Goal: Task Accomplishment & Management: Manage account settings

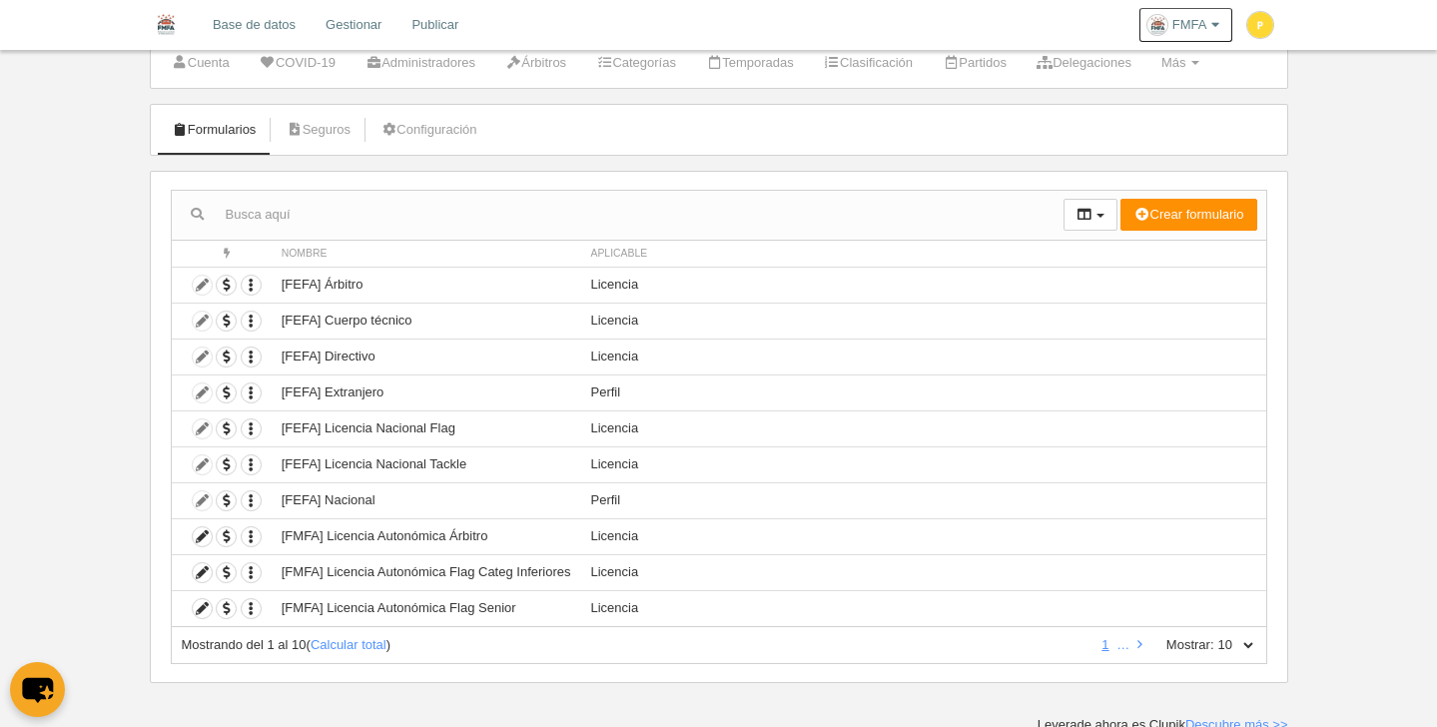
scroll to position [69, 0]
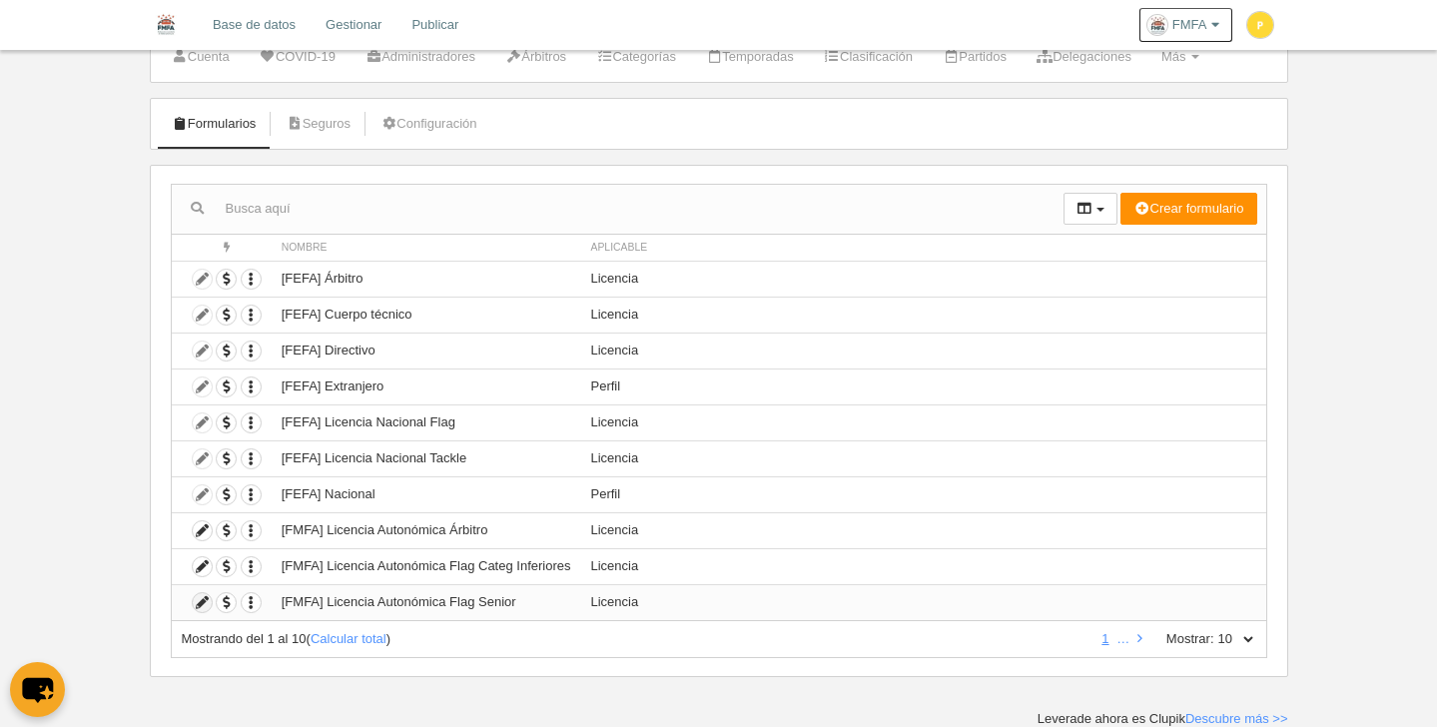
click at [207, 602] on icon at bounding box center [202, 602] width 19 height 19
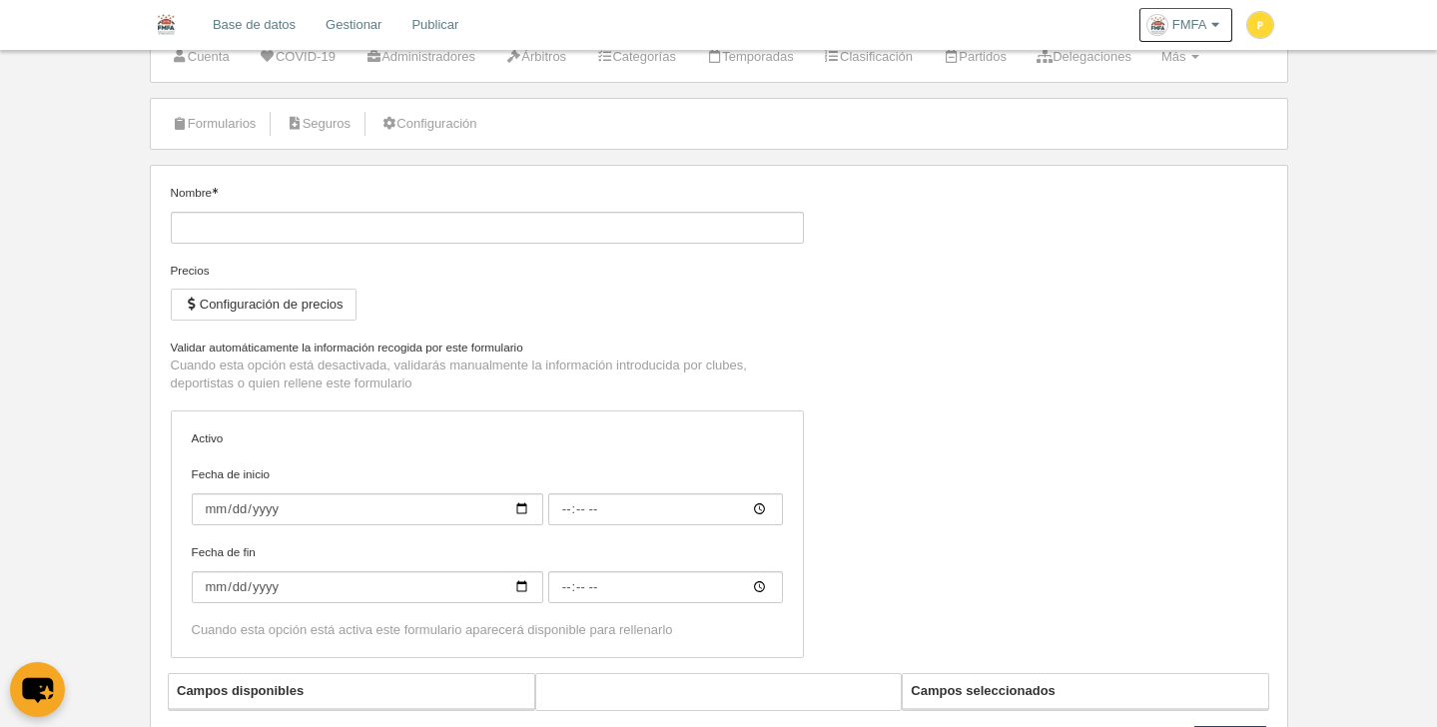
type input "[FMFA] Licencia Autonómica Flag Senior"
checkbox input "true"
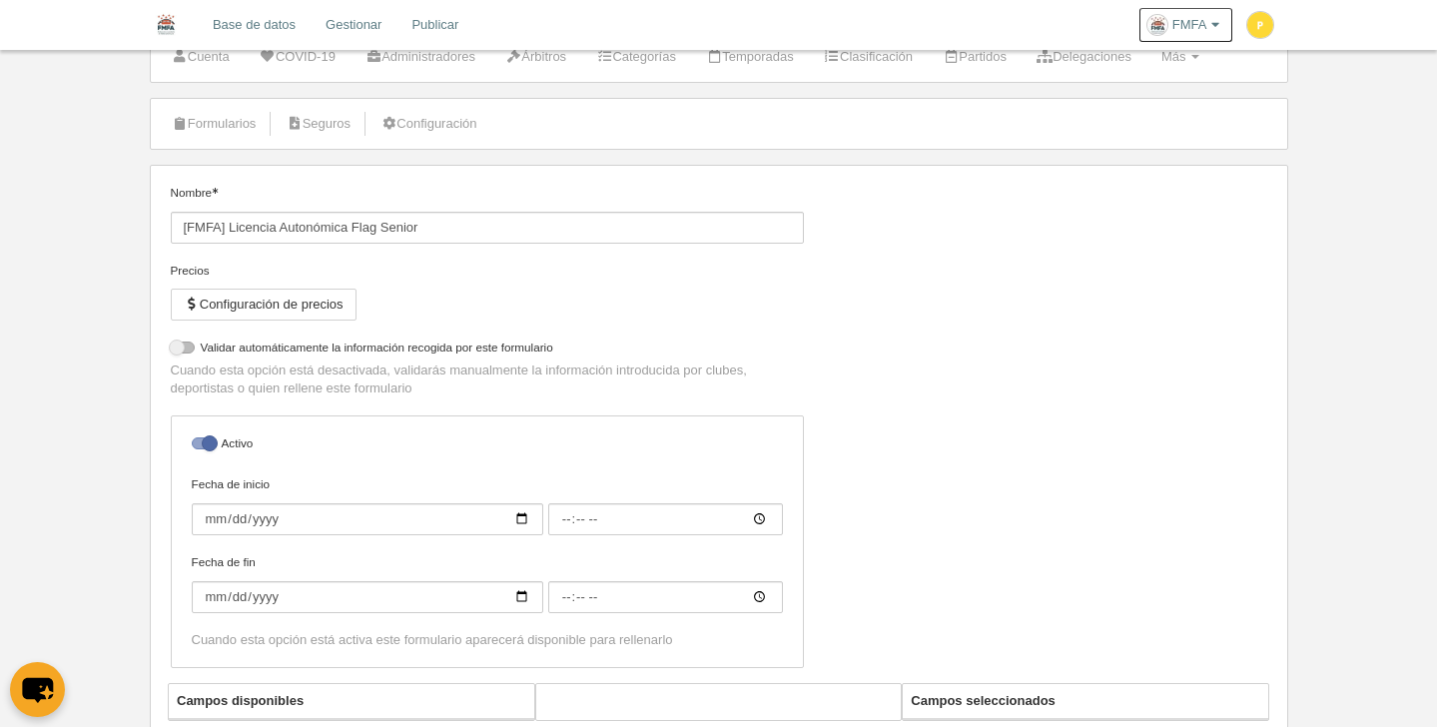
select select "selected"
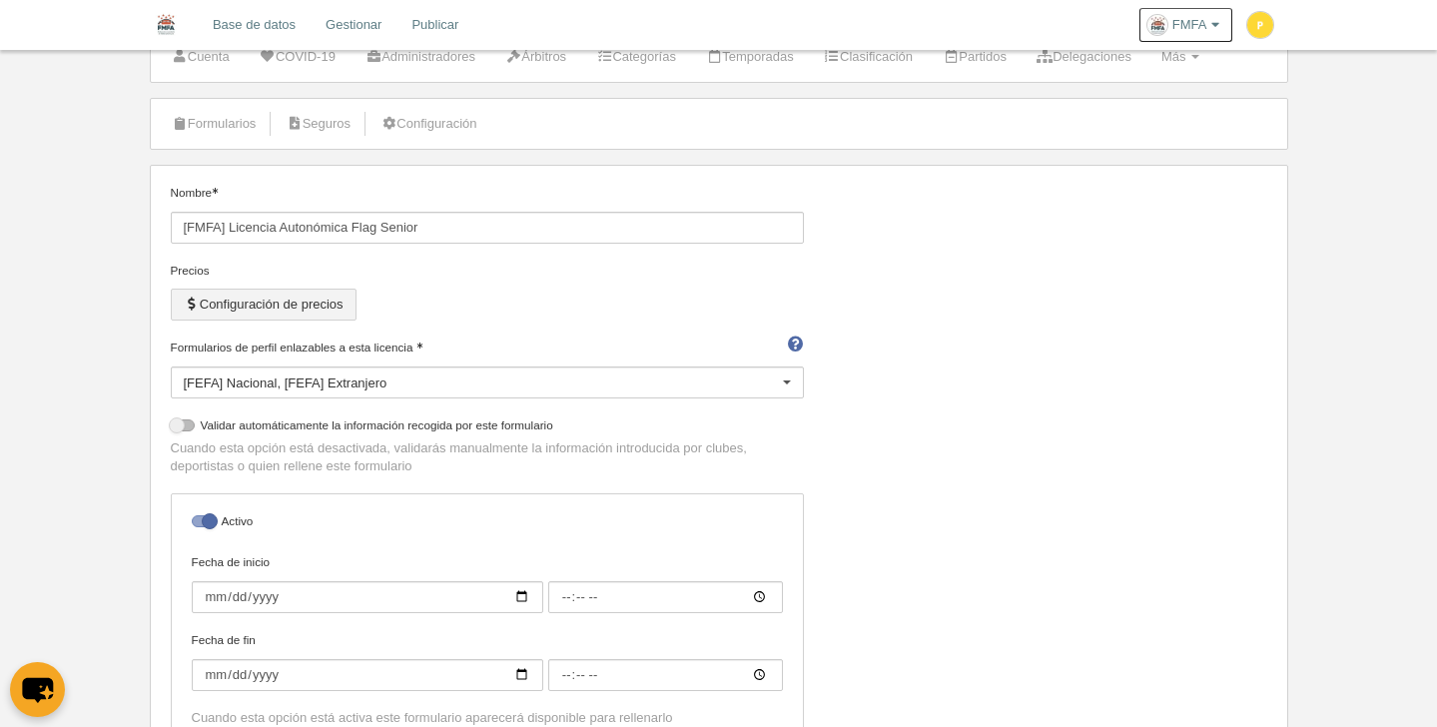
click at [280, 305] on button "Configuración de precios" at bounding box center [264, 305] width 186 height 32
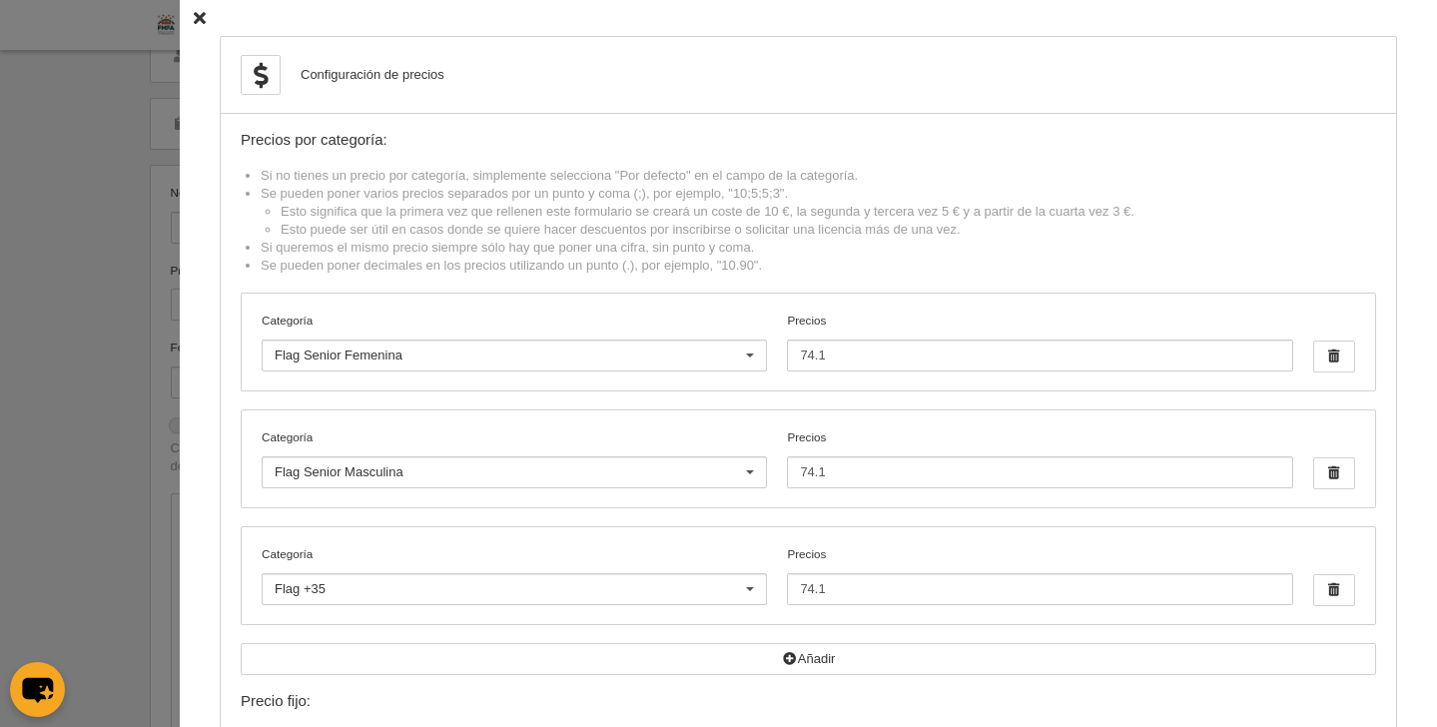
click at [194, 18] on icon at bounding box center [200, 18] width 12 height 13
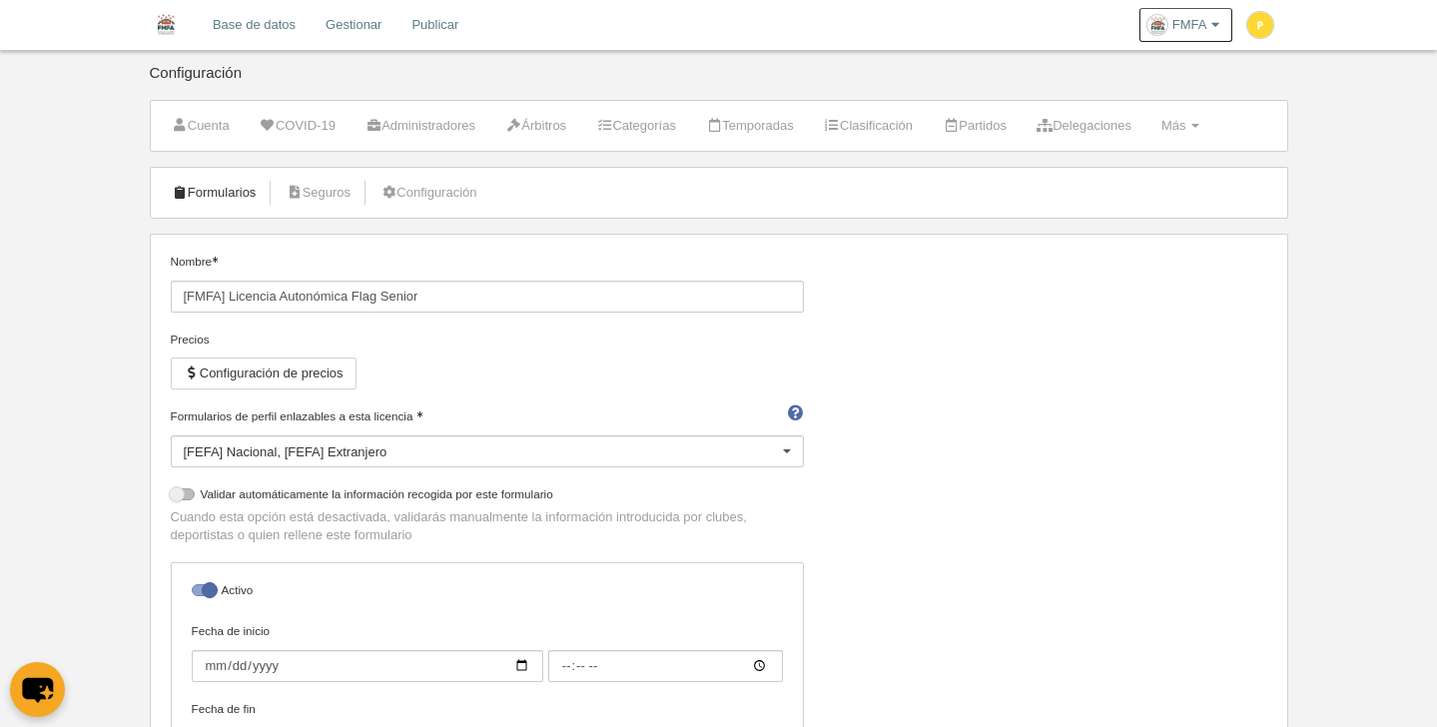
click at [216, 200] on link "Formularios" at bounding box center [214, 193] width 107 height 30
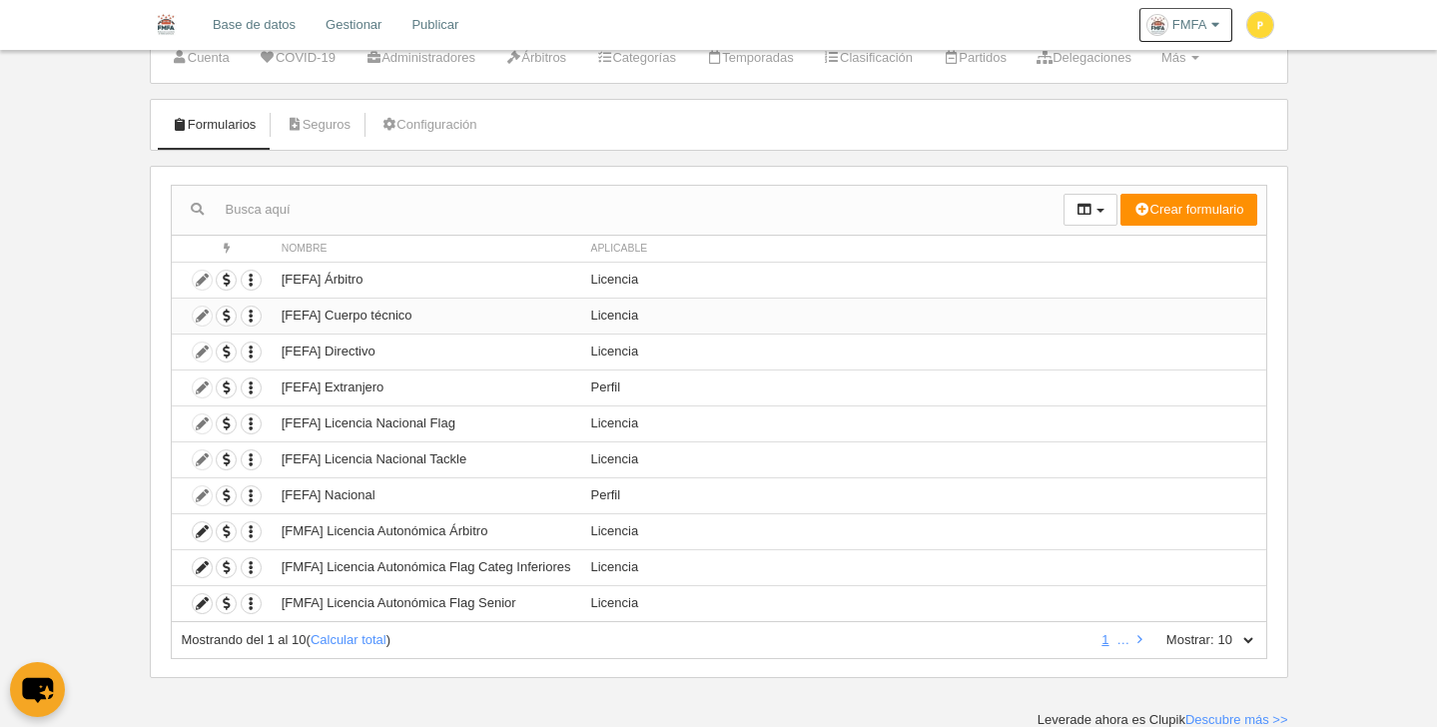
scroll to position [69, 0]
click at [1142, 636] on link at bounding box center [1139, 638] width 13 height 15
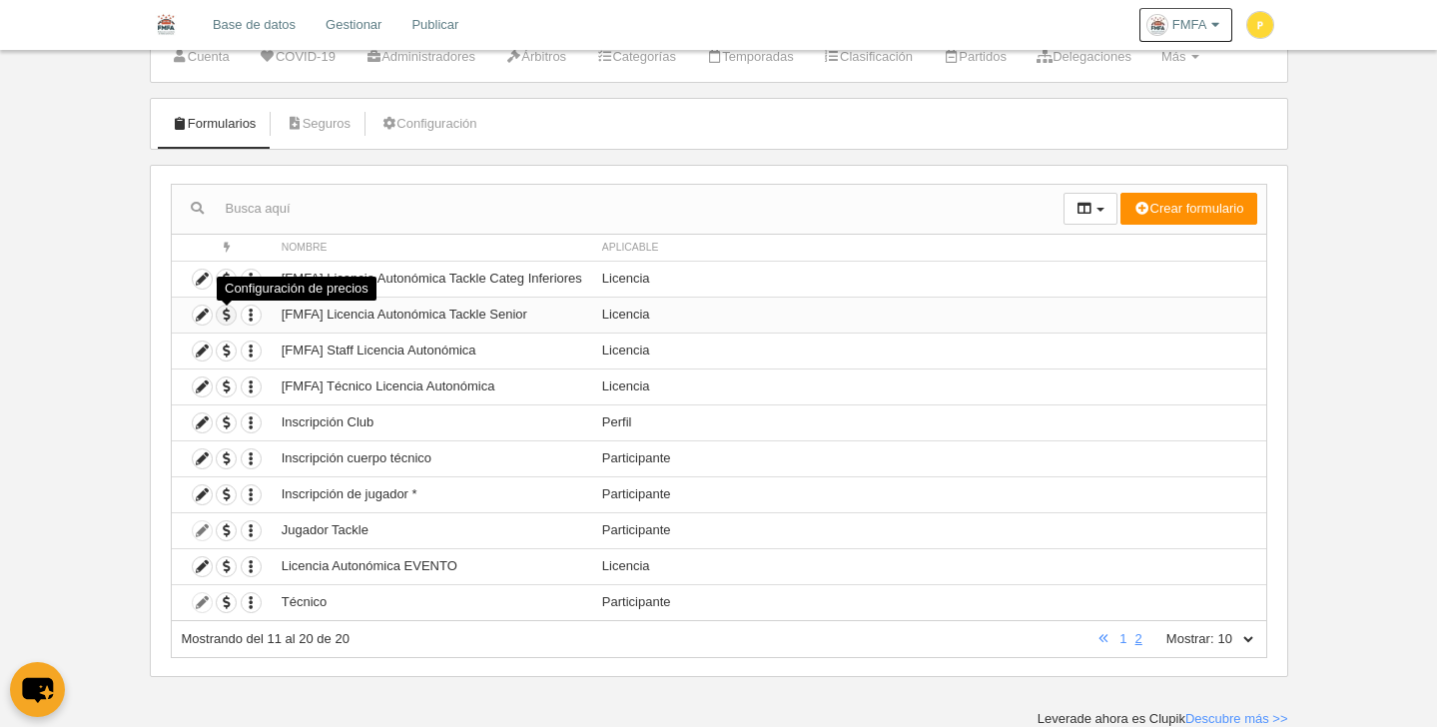
click at [228, 317] on span "button" at bounding box center [226, 315] width 19 height 19
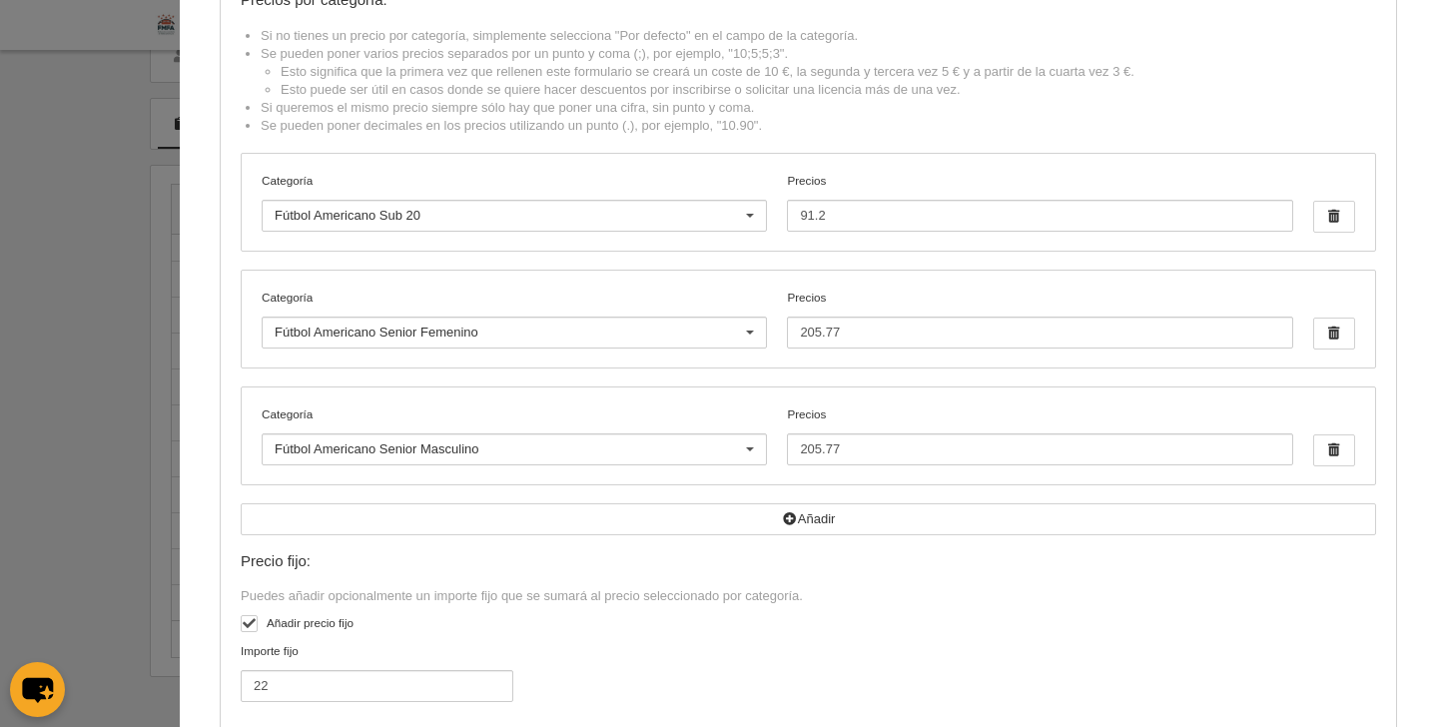
scroll to position [0, 0]
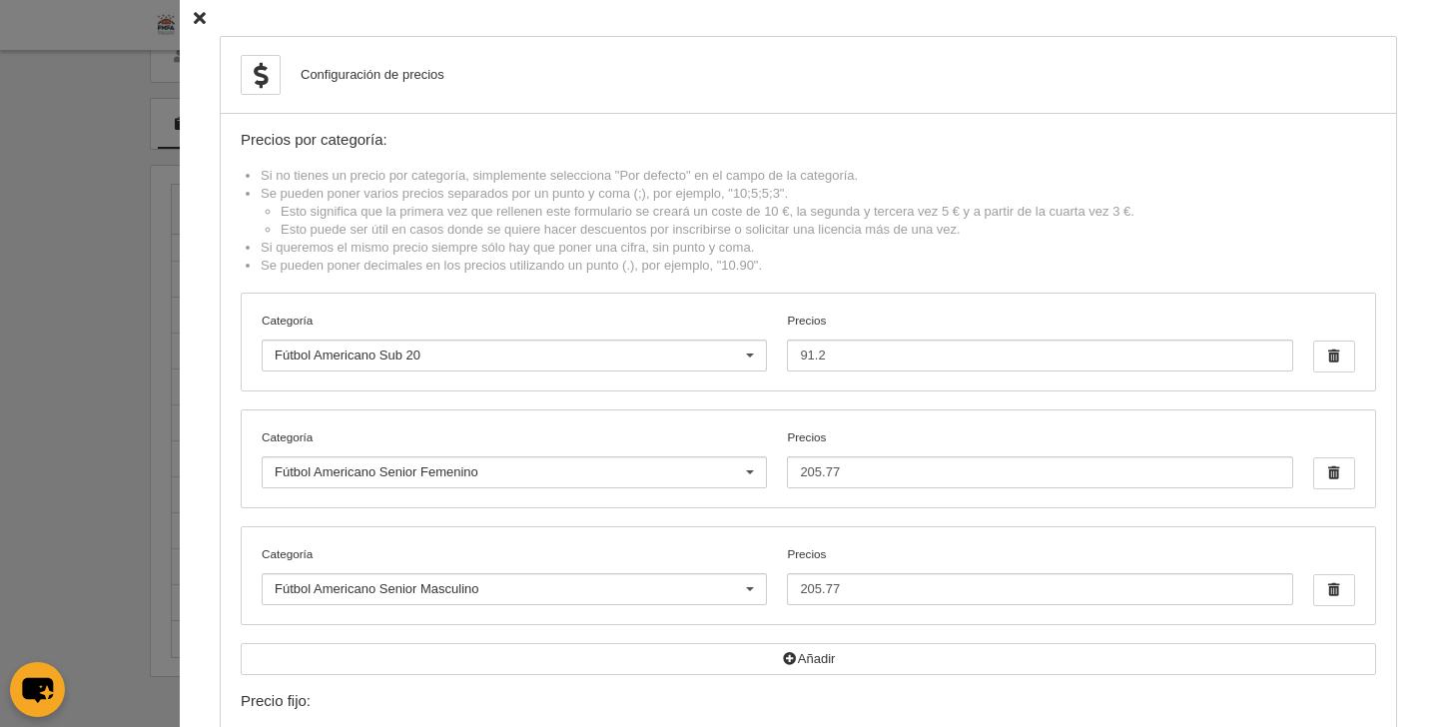
drag, startPoint x: 184, startPoint y: 13, endPoint x: 185, endPoint y: 30, distance: 17.0
click at [194, 13] on icon at bounding box center [200, 18] width 12 height 13
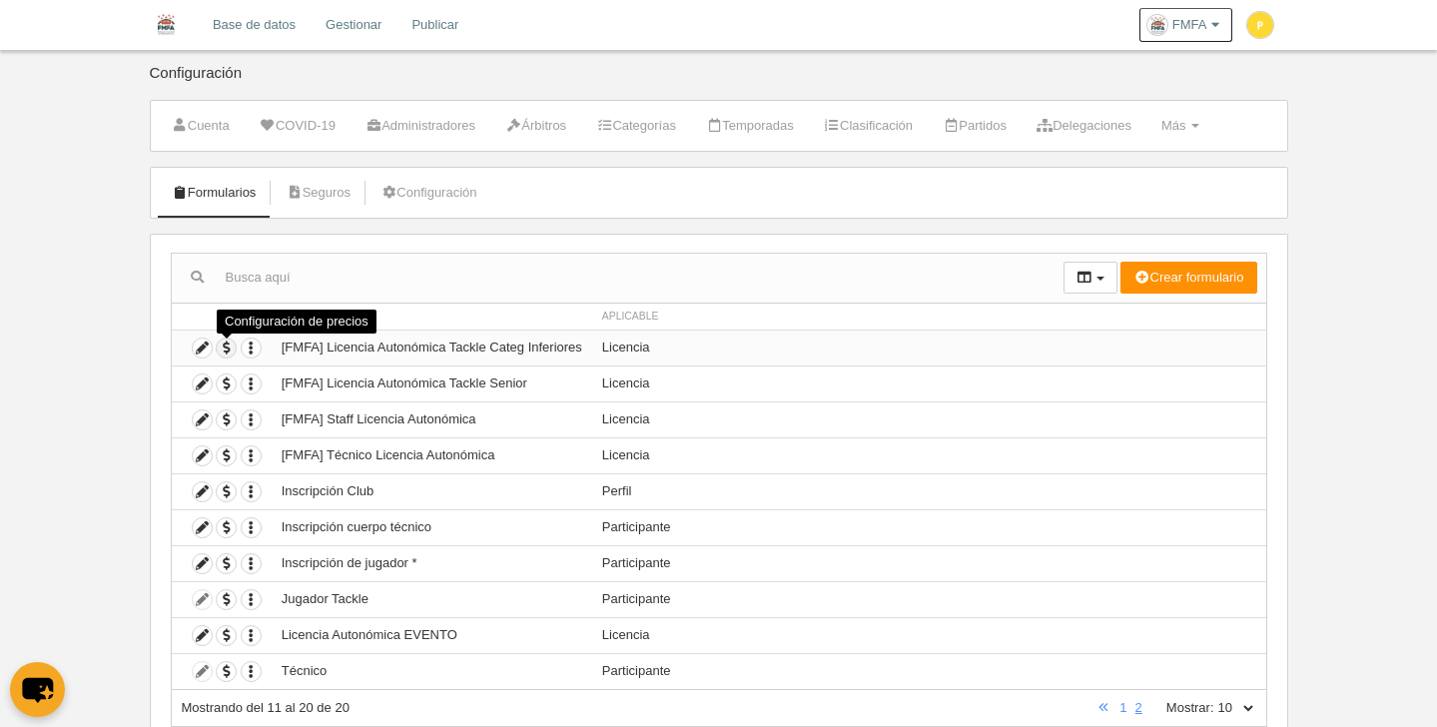
click at [222, 349] on span "button" at bounding box center [226, 348] width 19 height 19
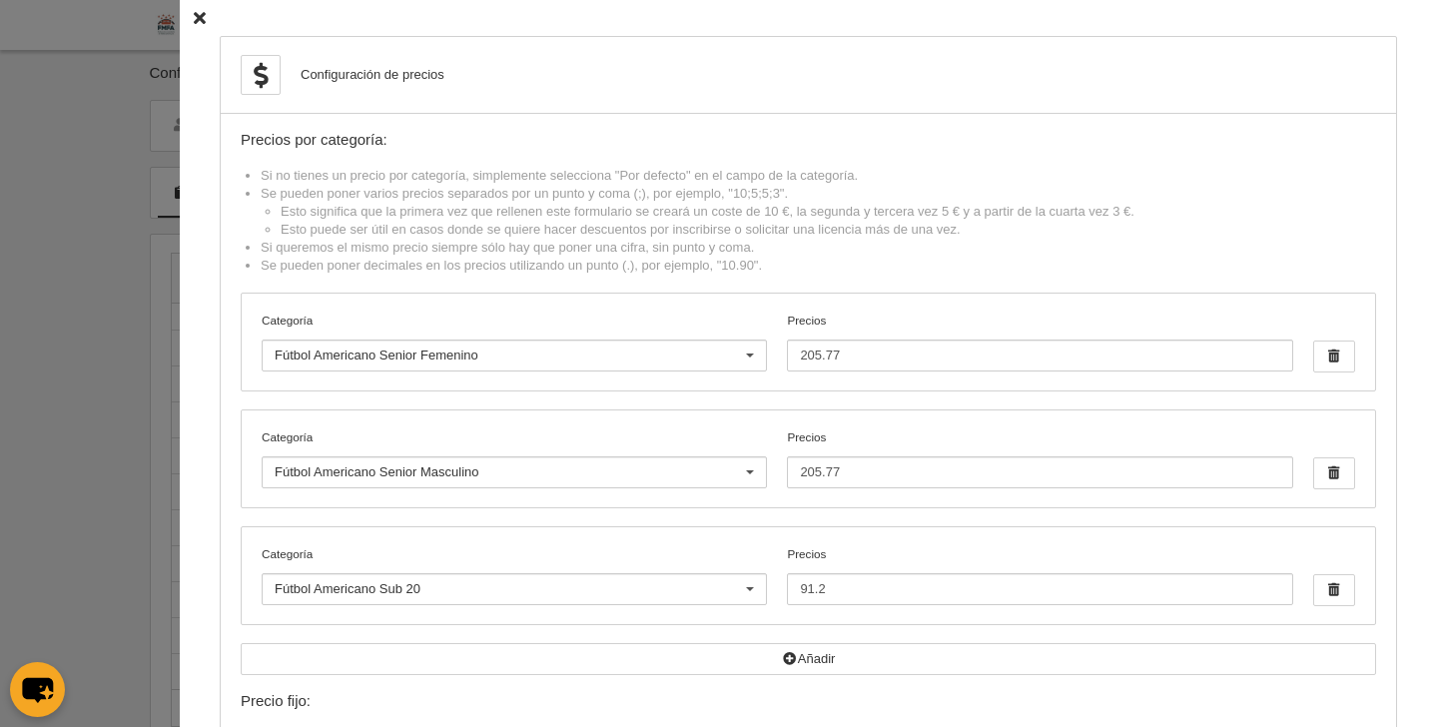
drag, startPoint x: 186, startPoint y: 15, endPoint x: 225, endPoint y: 50, distance: 52.3
click at [194, 15] on icon at bounding box center [200, 18] width 12 height 13
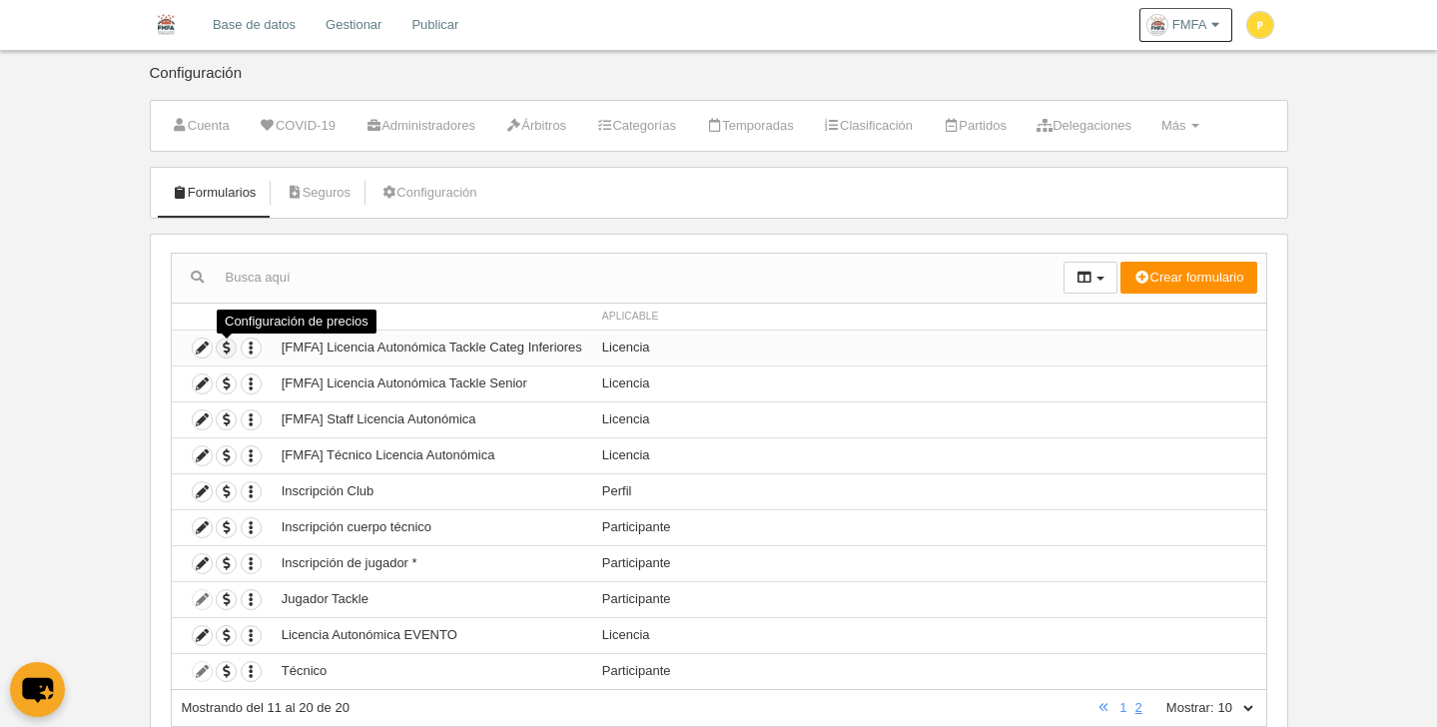
click at [233, 352] on span "button" at bounding box center [226, 348] width 19 height 19
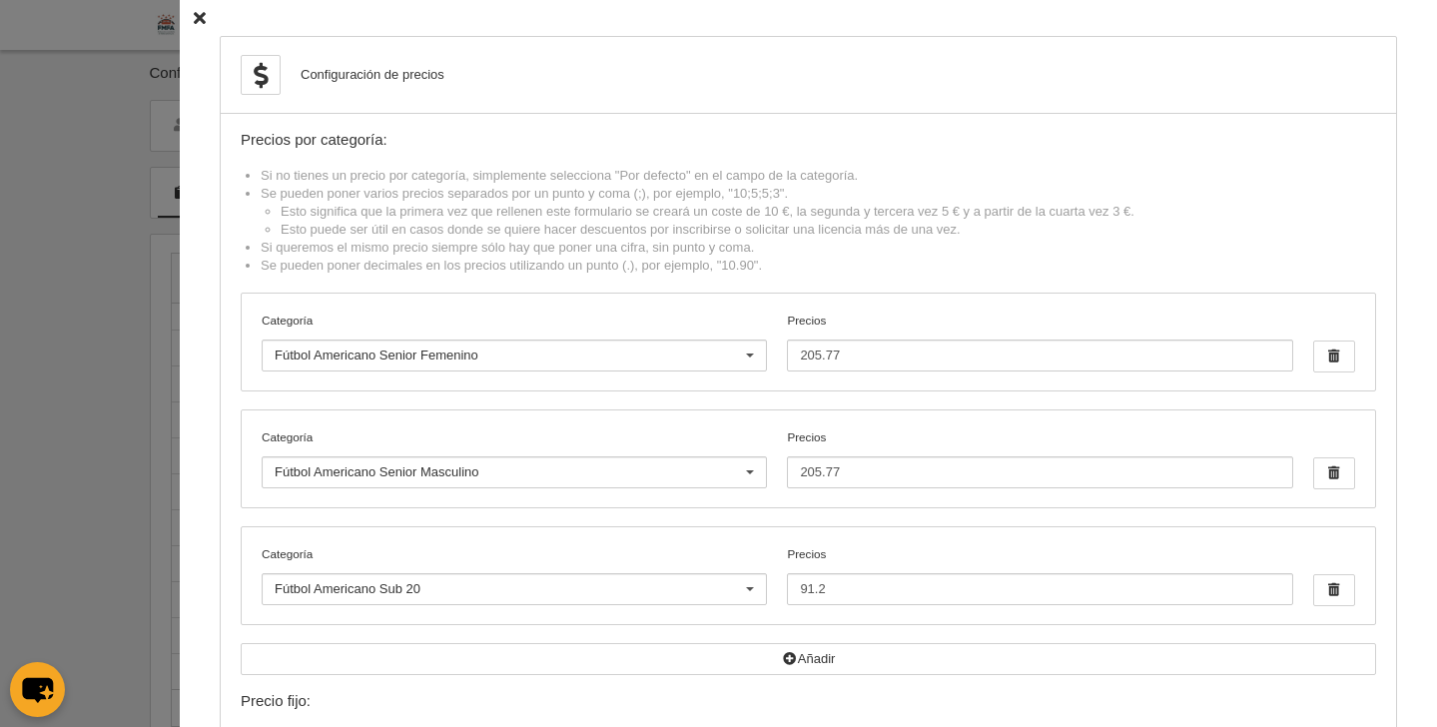
click at [194, 19] on icon at bounding box center [200, 18] width 12 height 13
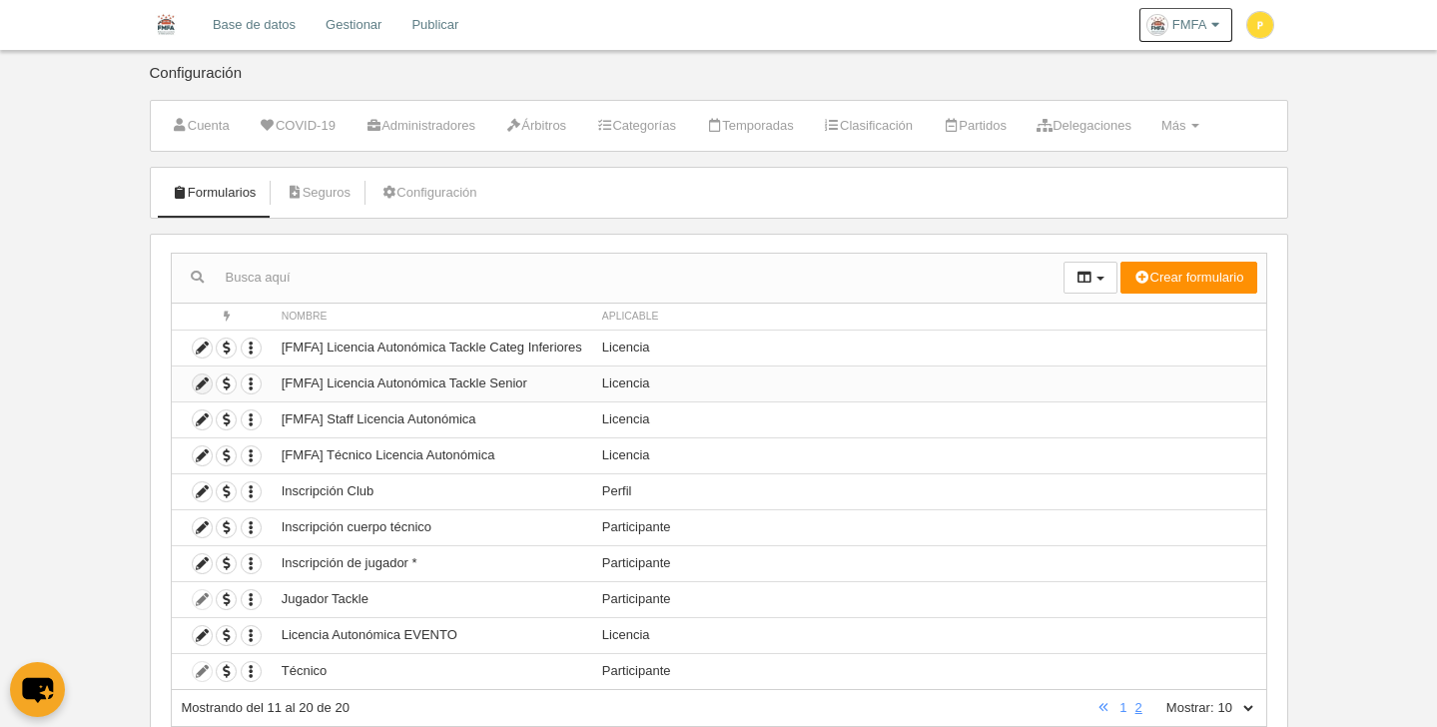
click at [209, 384] on icon at bounding box center [202, 383] width 19 height 19
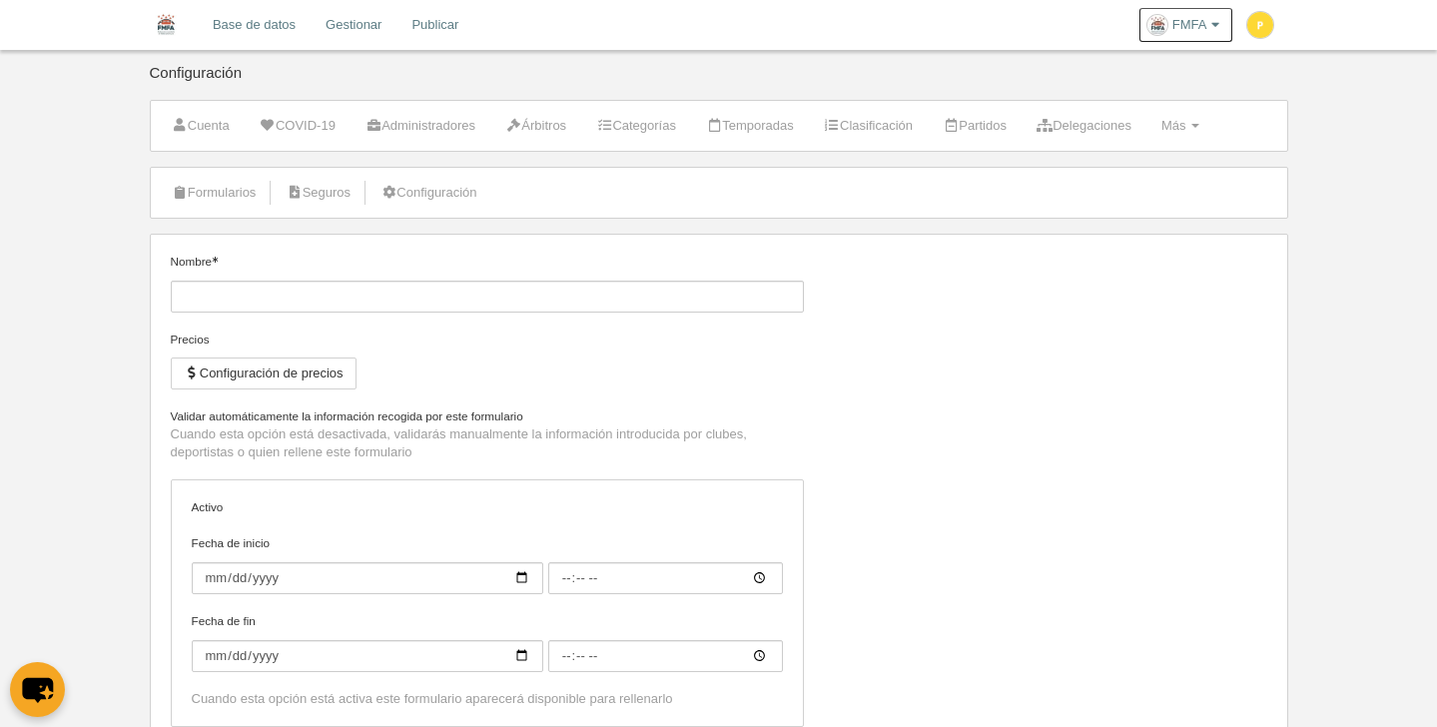
type input "[FMFA] Licencia Autonómica Tackle Senior"
checkbox input "true"
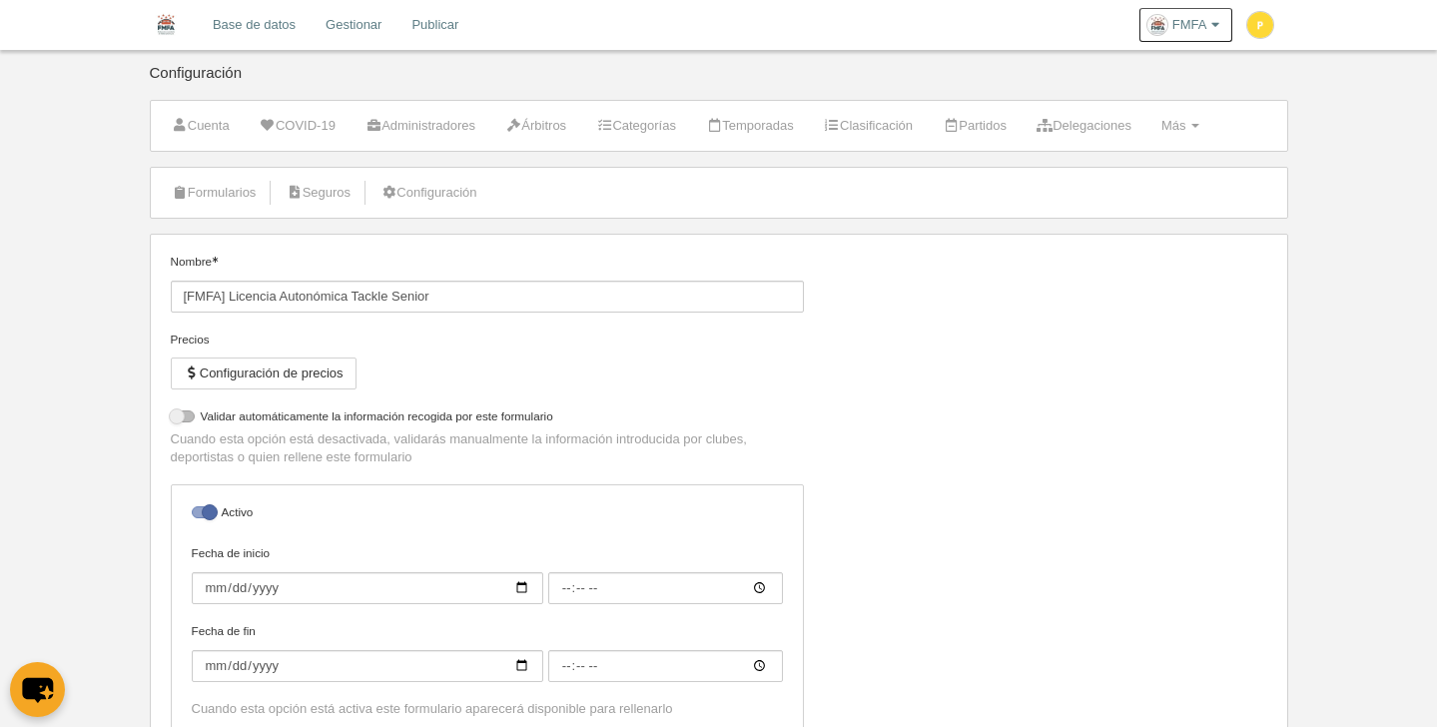
select select "selected"
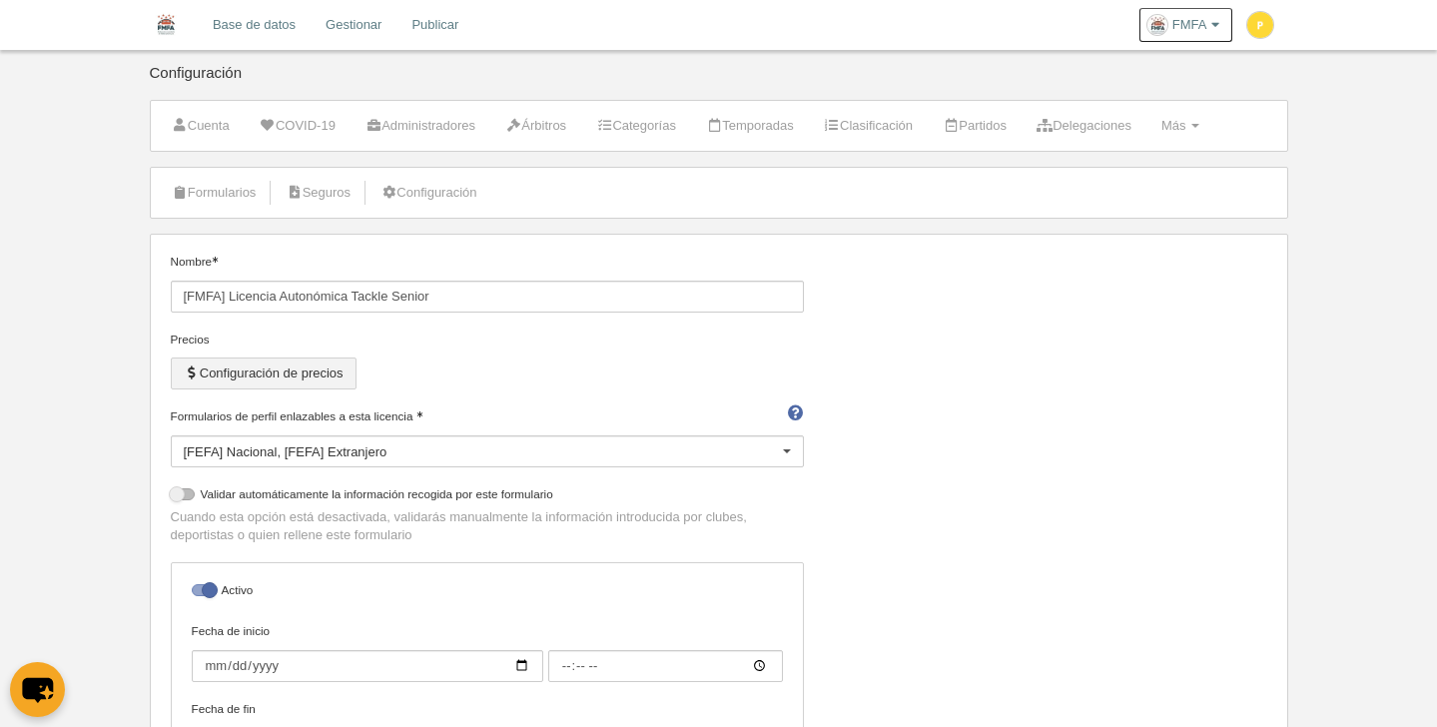
click at [302, 375] on button "Configuración de precios" at bounding box center [264, 374] width 186 height 32
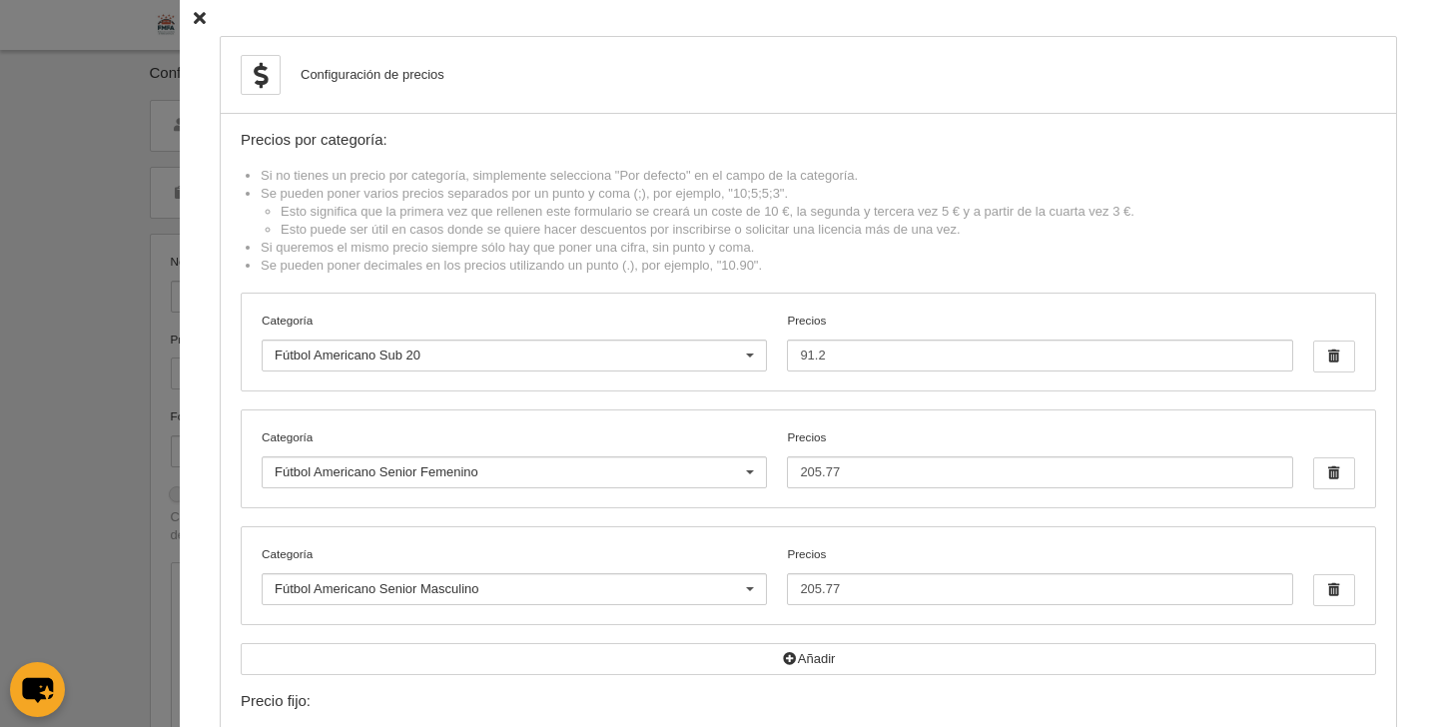
click at [194, 21] on icon at bounding box center [200, 18] width 12 height 13
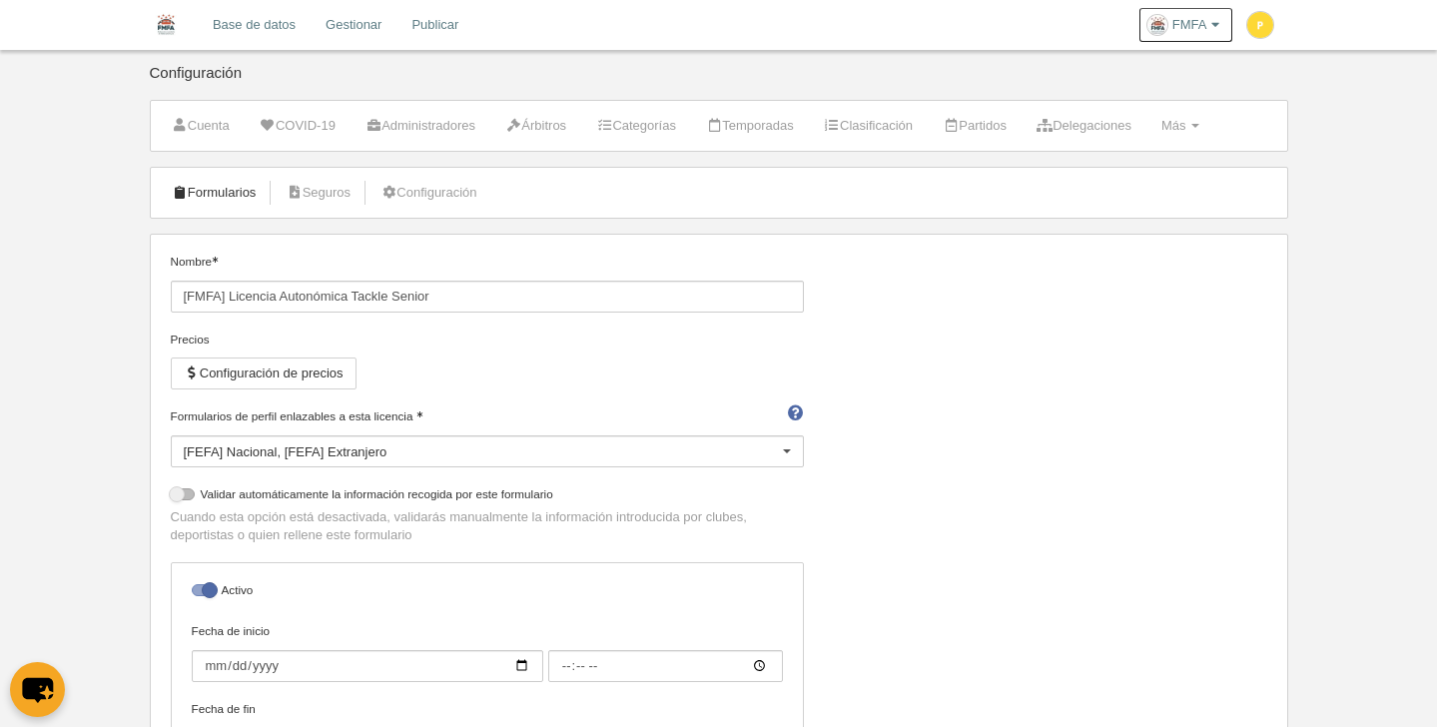
click at [210, 187] on link "Formularios" at bounding box center [214, 193] width 107 height 30
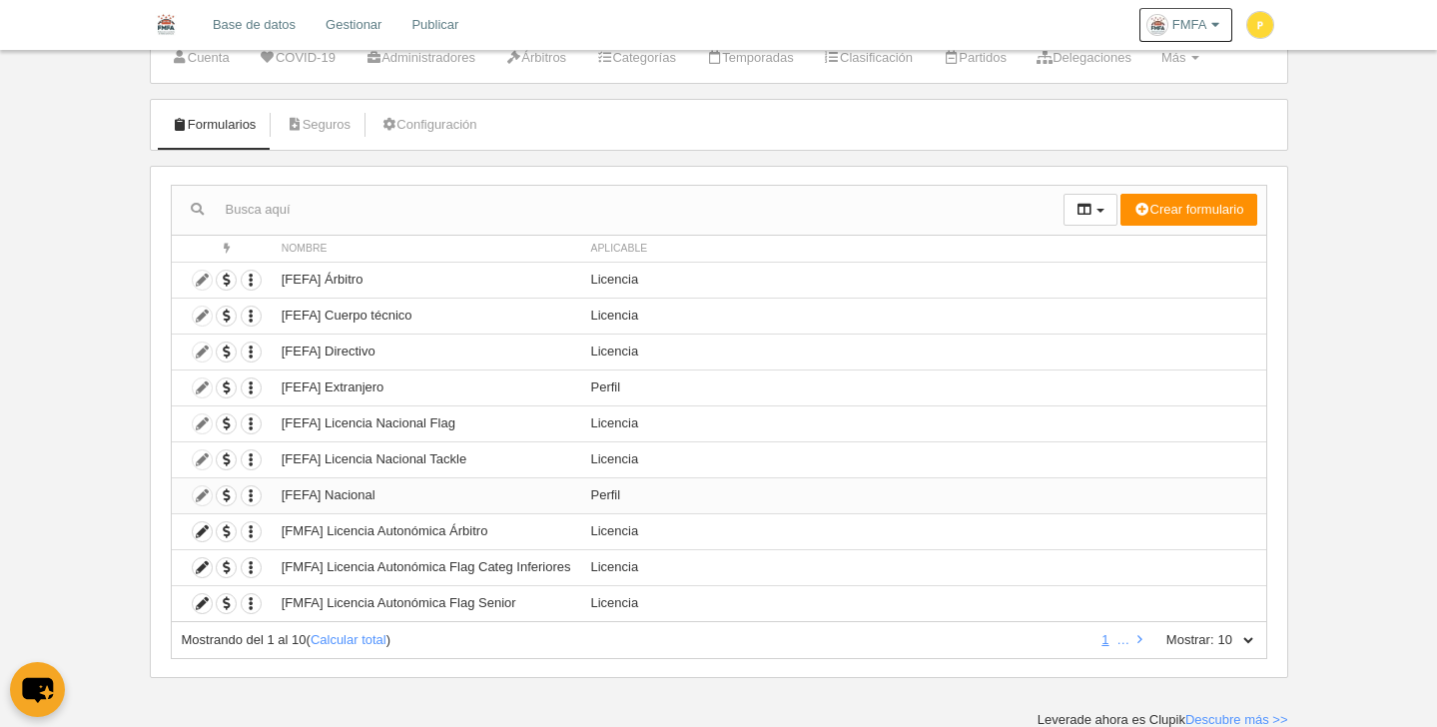
scroll to position [69, 0]
click at [203, 570] on icon at bounding box center [202, 566] width 19 height 19
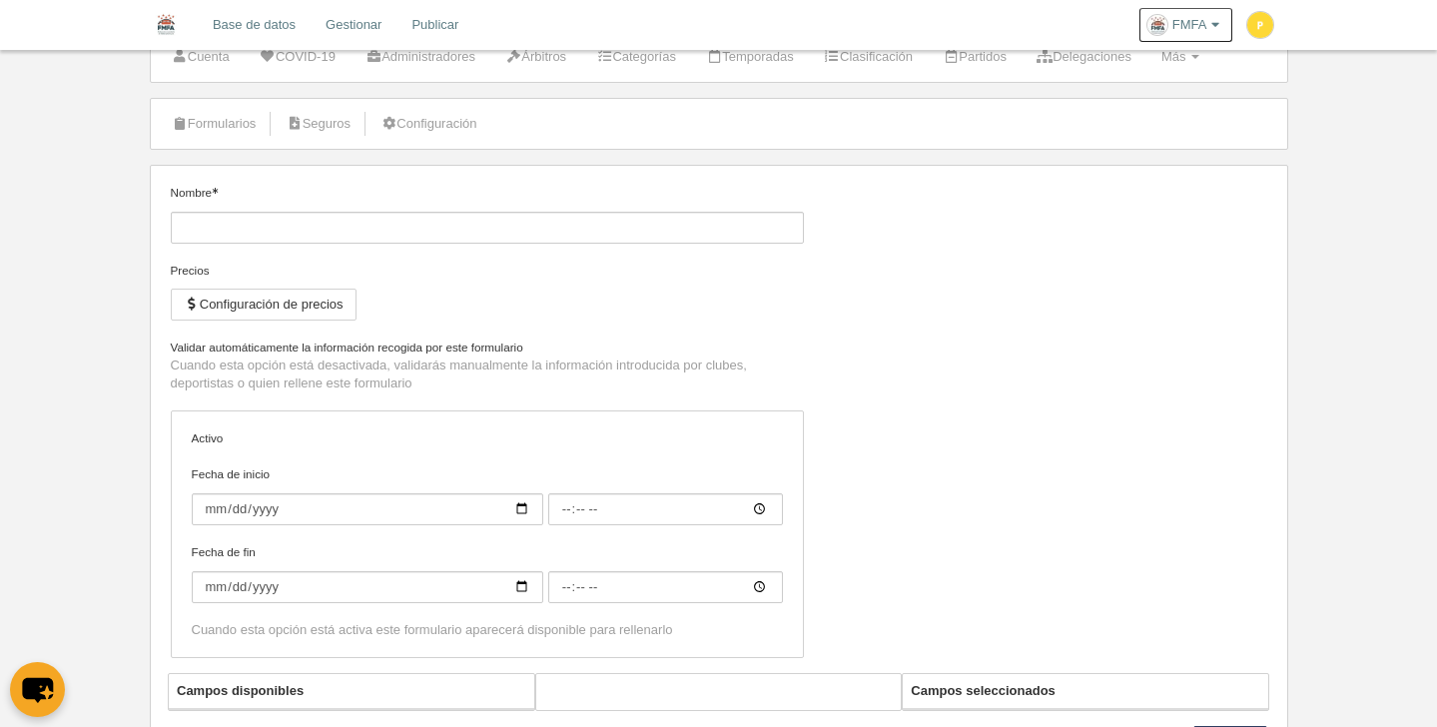
type input "[FMFA] Licencia Autonómica Flag Categ Inferiores"
checkbox input "true"
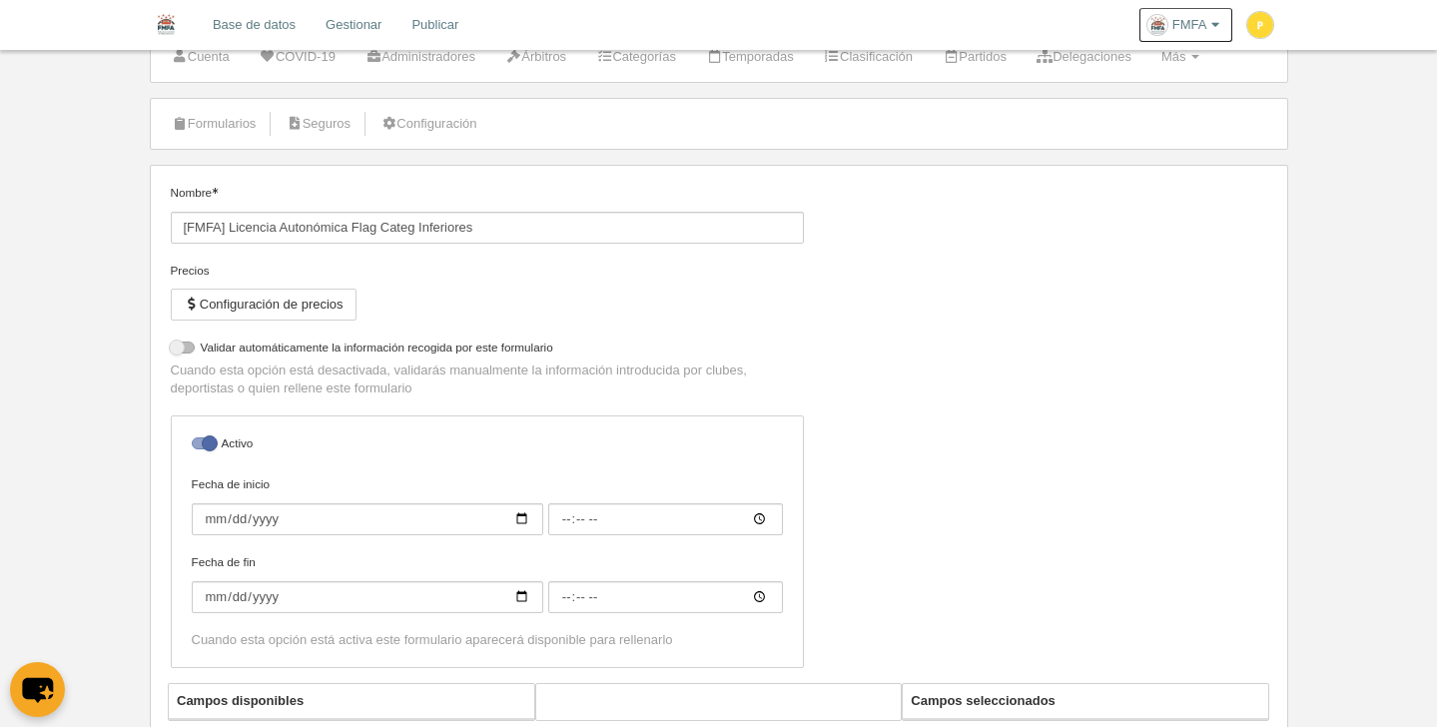
select select "selected"
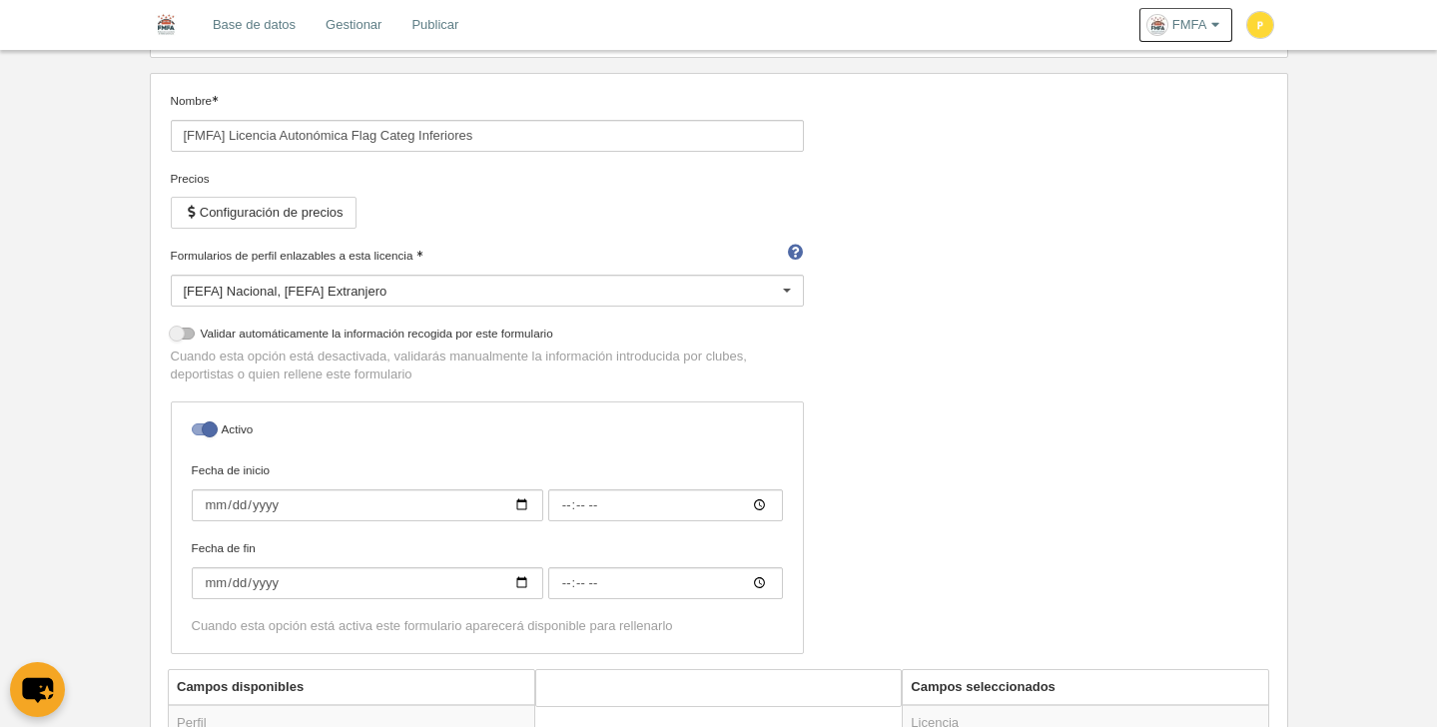
scroll to position [178, 0]
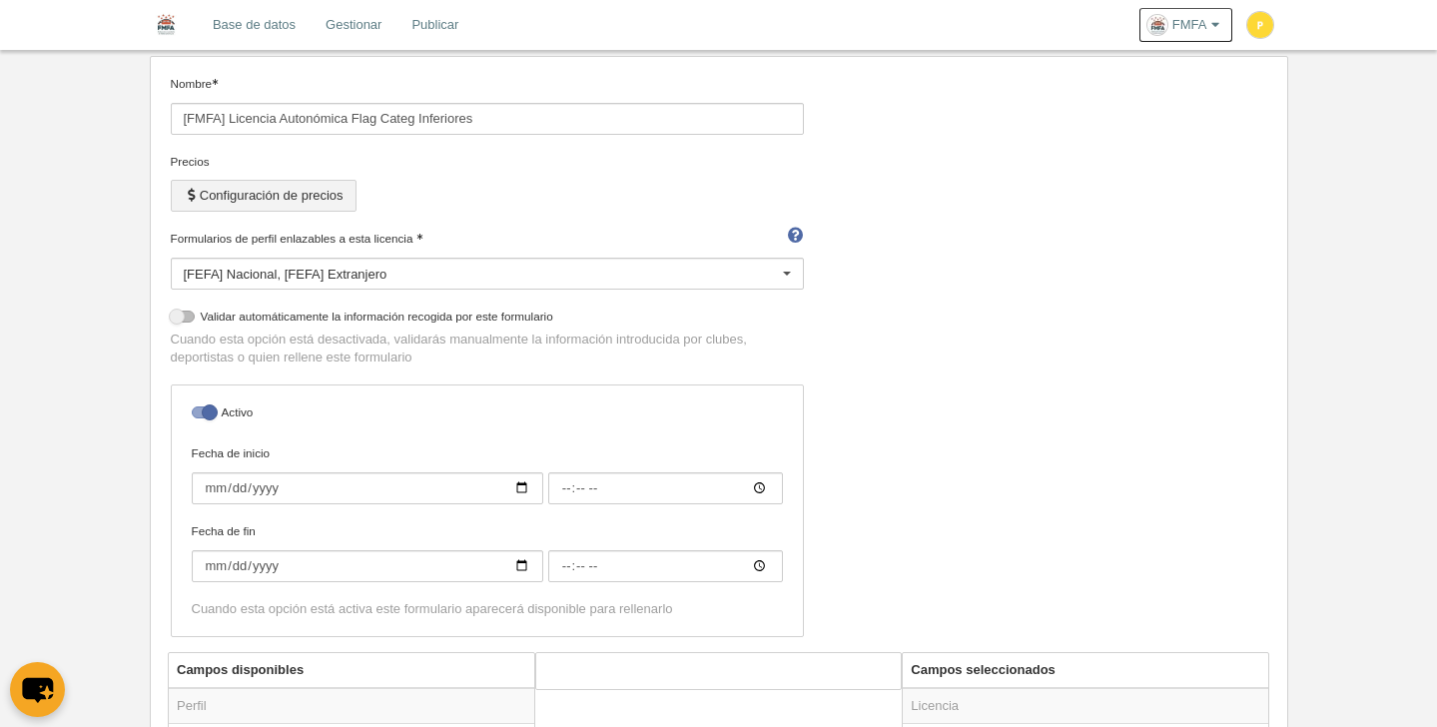
click at [298, 194] on button "Configuración de precios" at bounding box center [264, 196] width 186 height 32
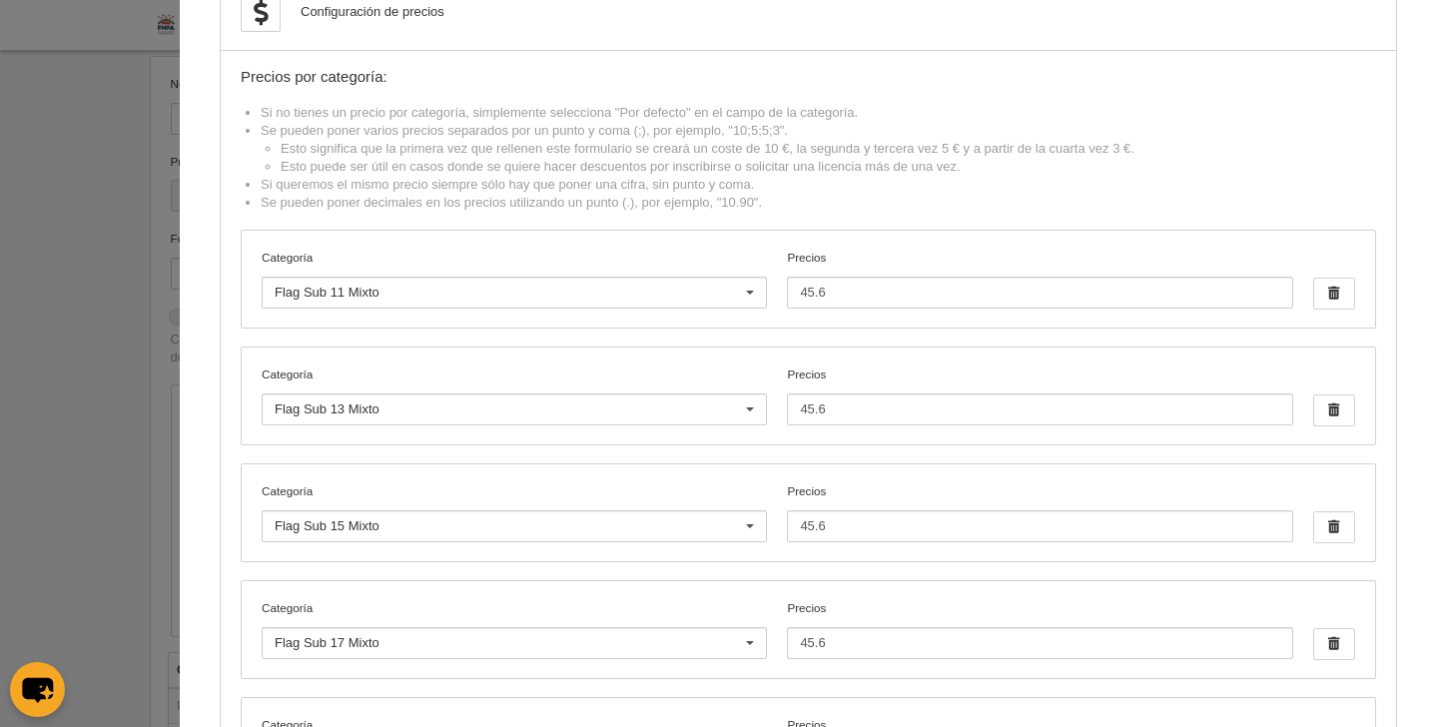
scroll to position [0, 0]
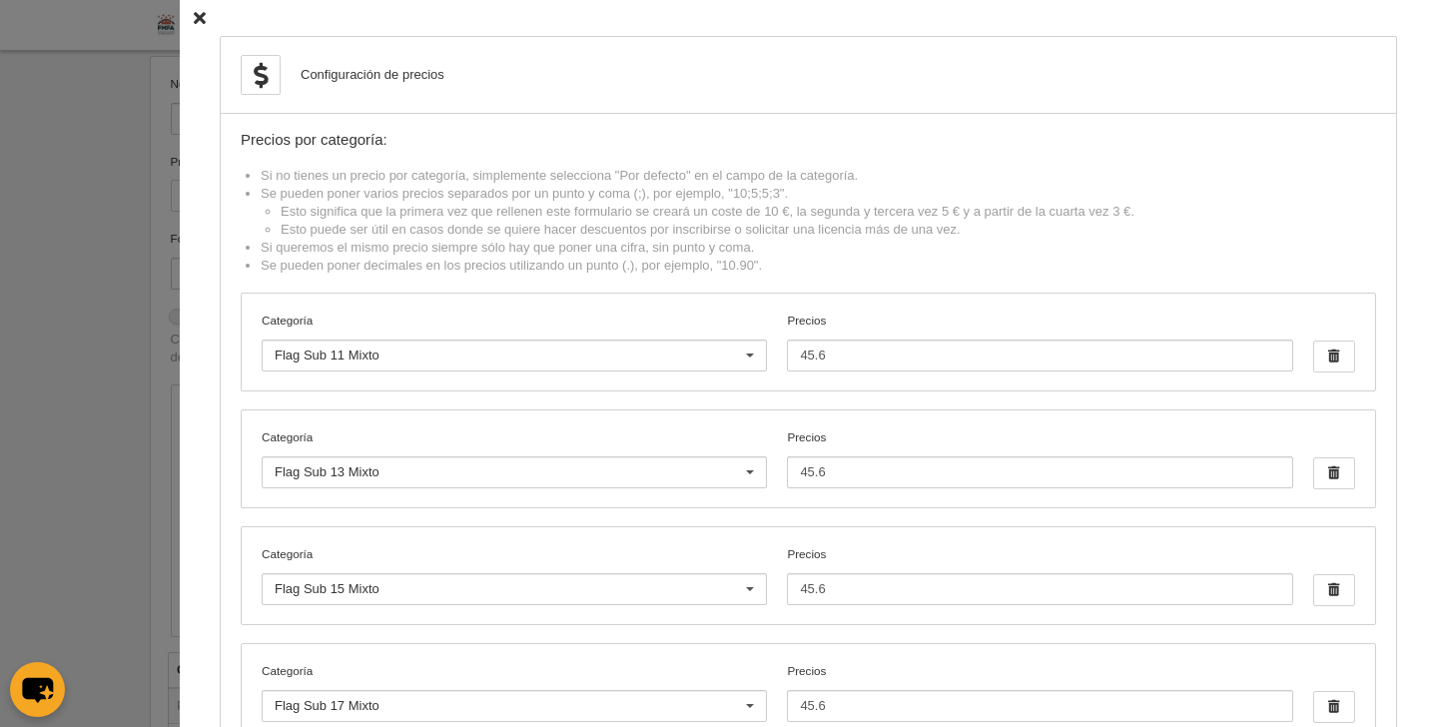
click at [194, 17] on icon at bounding box center [200, 18] width 12 height 13
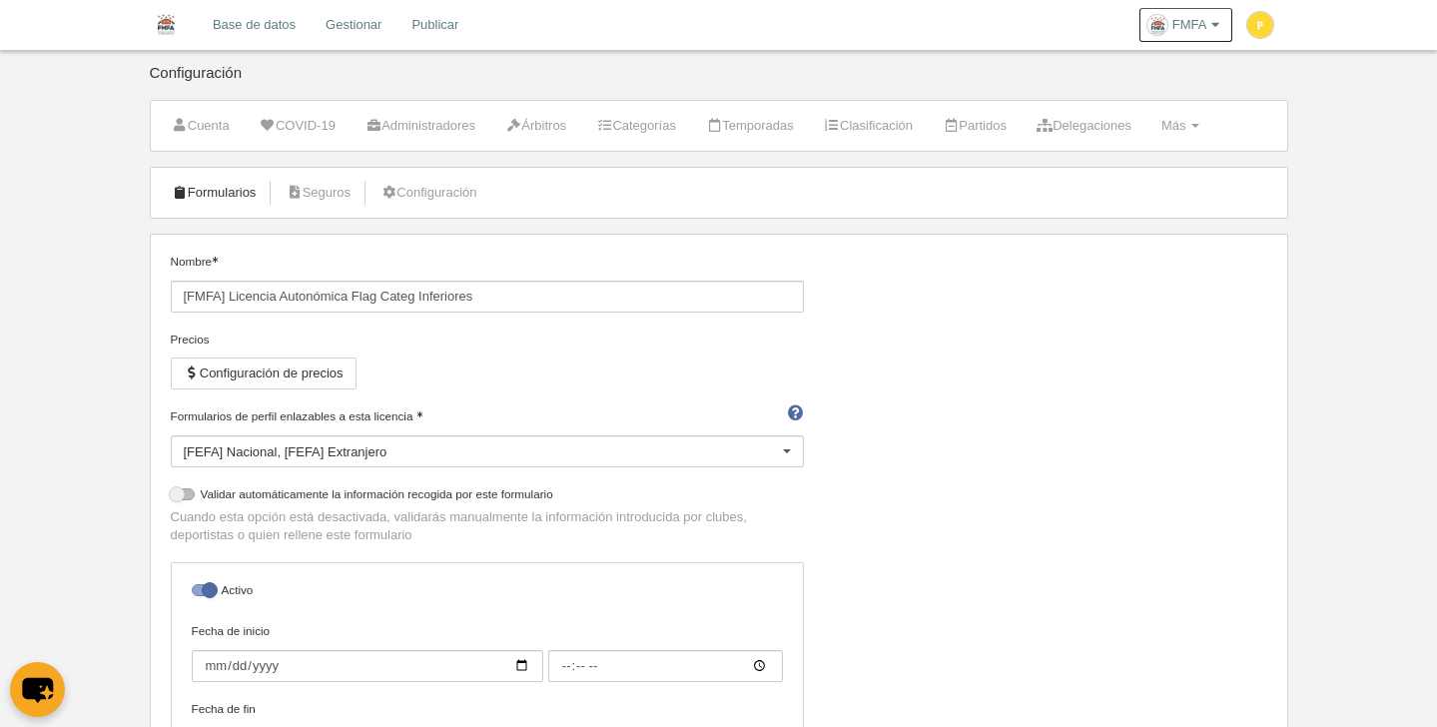
click at [231, 203] on link "Formularios" at bounding box center [214, 193] width 107 height 30
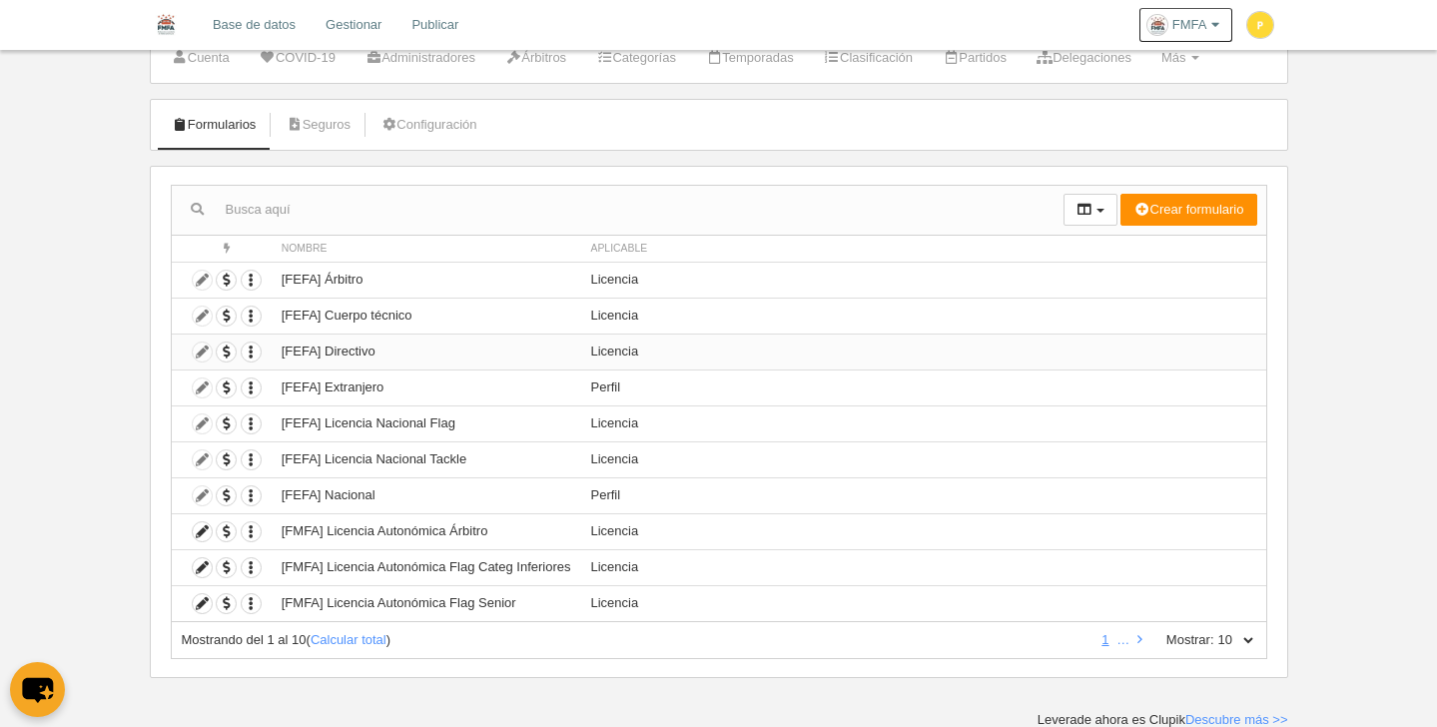
scroll to position [69, 0]
click at [1142, 635] on link at bounding box center [1139, 638] width 13 height 15
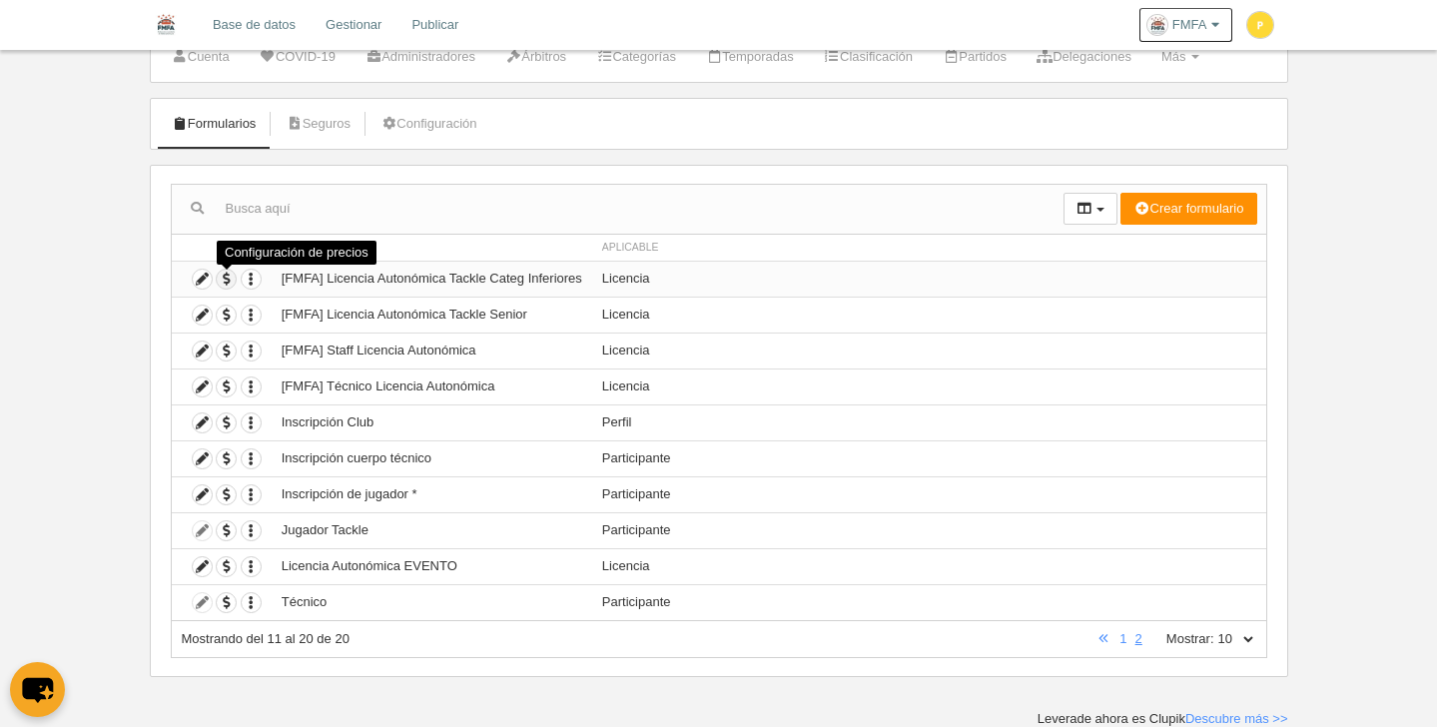
click at [224, 280] on span "button" at bounding box center [226, 279] width 19 height 19
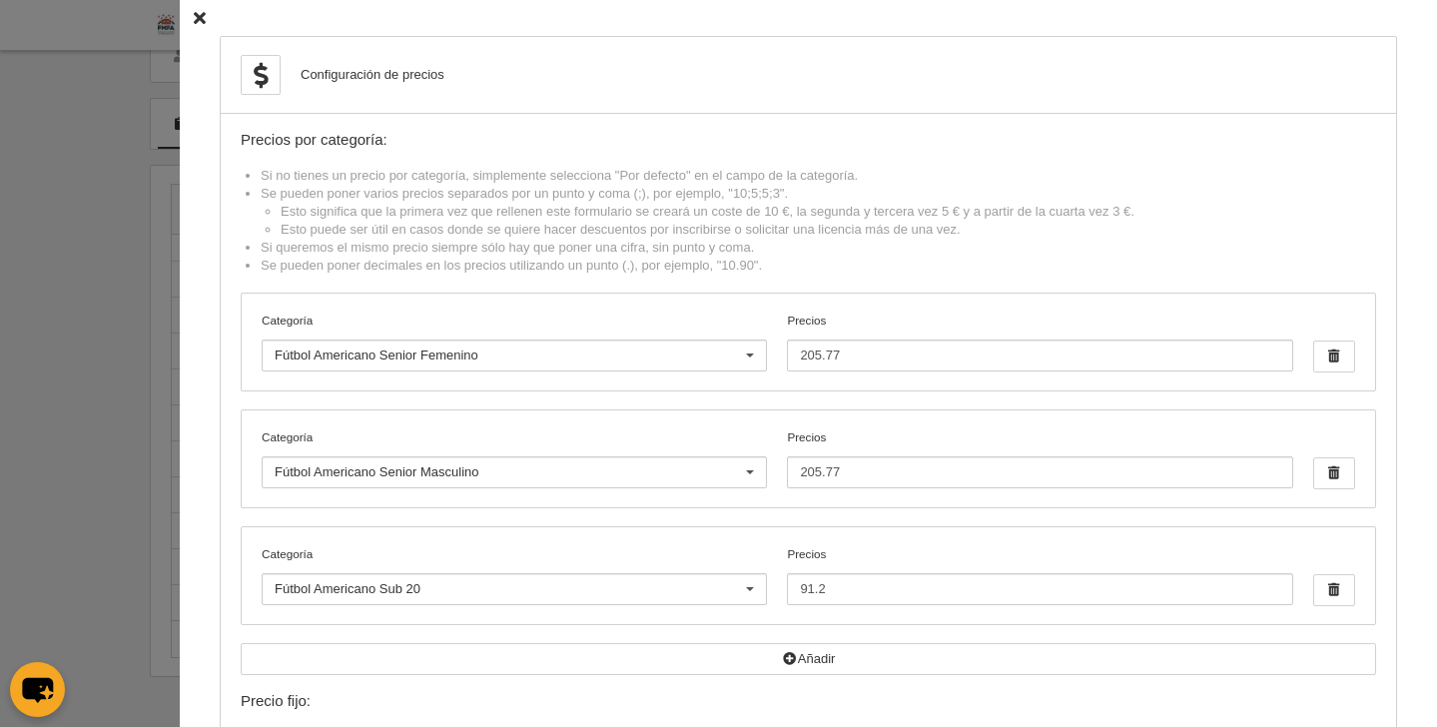
click at [734, 355] on div at bounding box center [750, 357] width 32 height 32
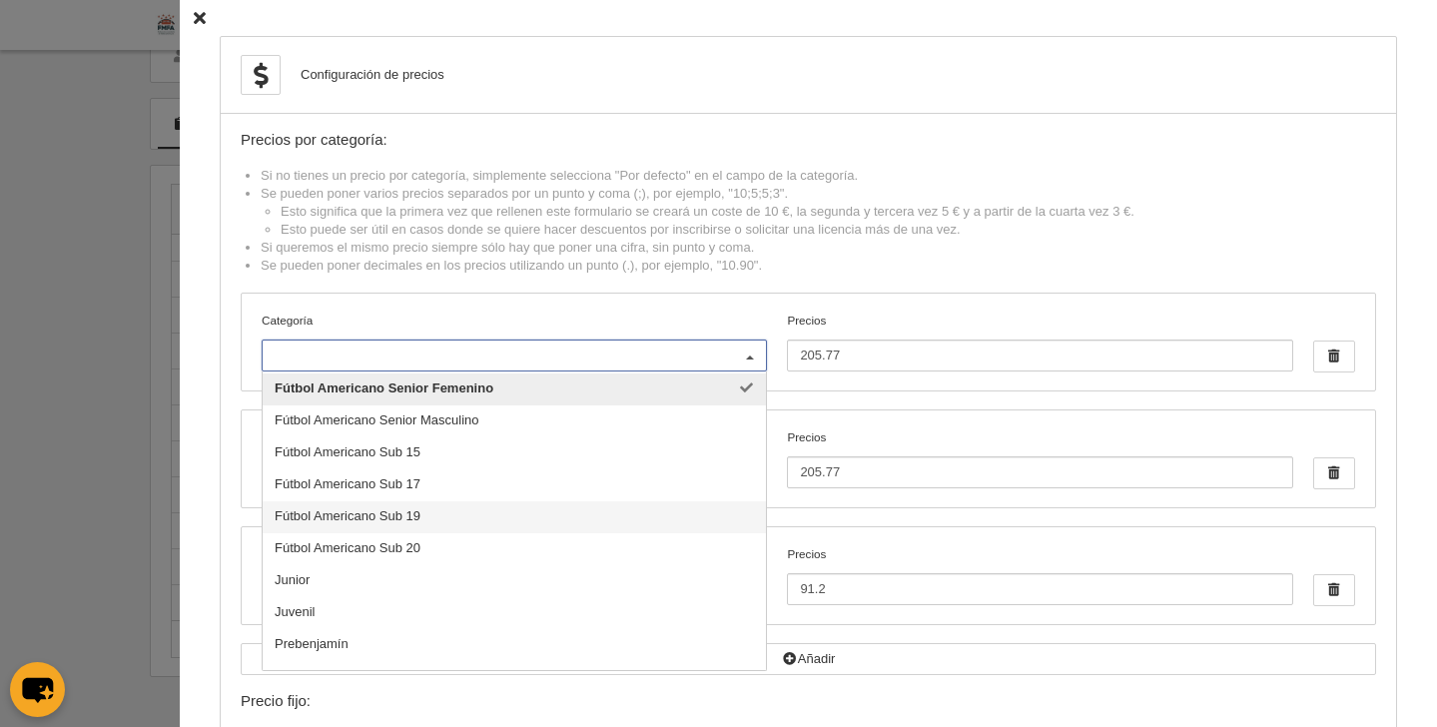
scroll to position [500, 0]
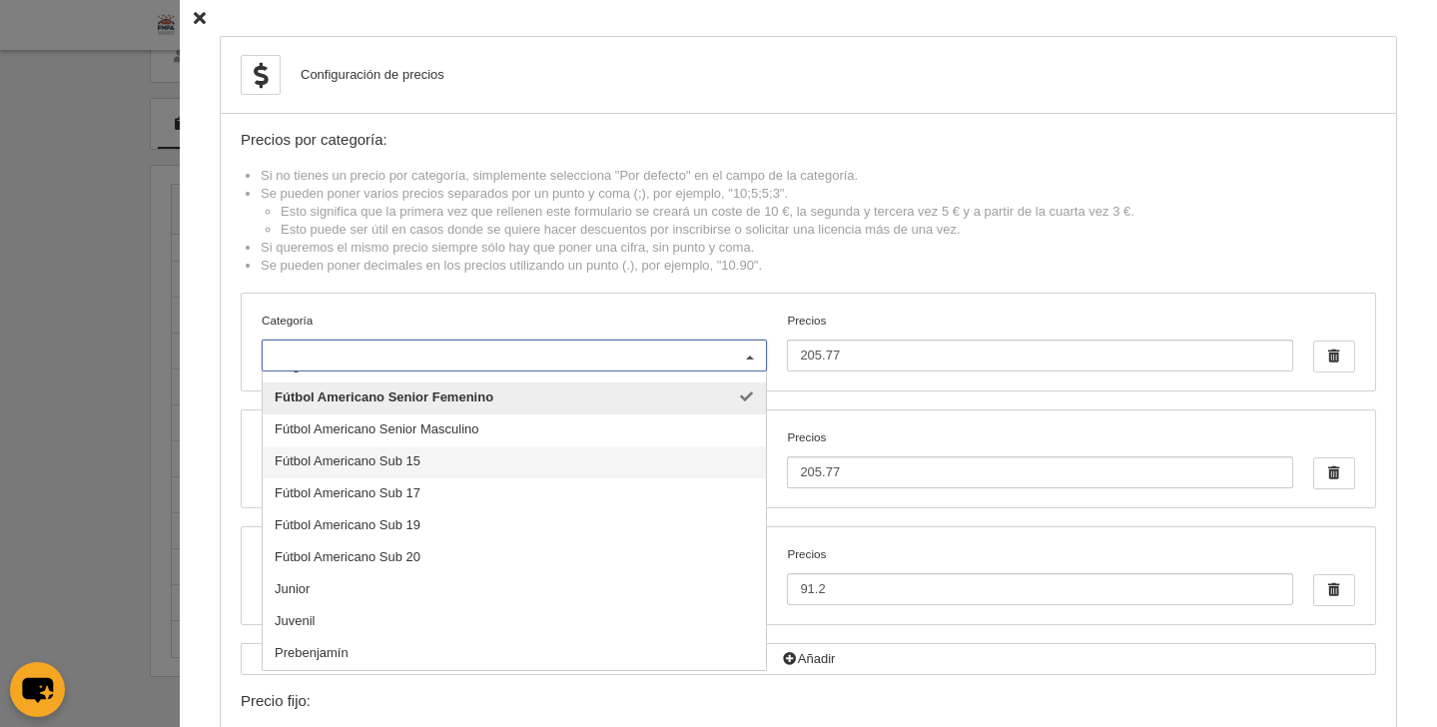
click at [399, 466] on span "Fútbol Americano Sub 15" at bounding box center [348, 460] width 146 height 15
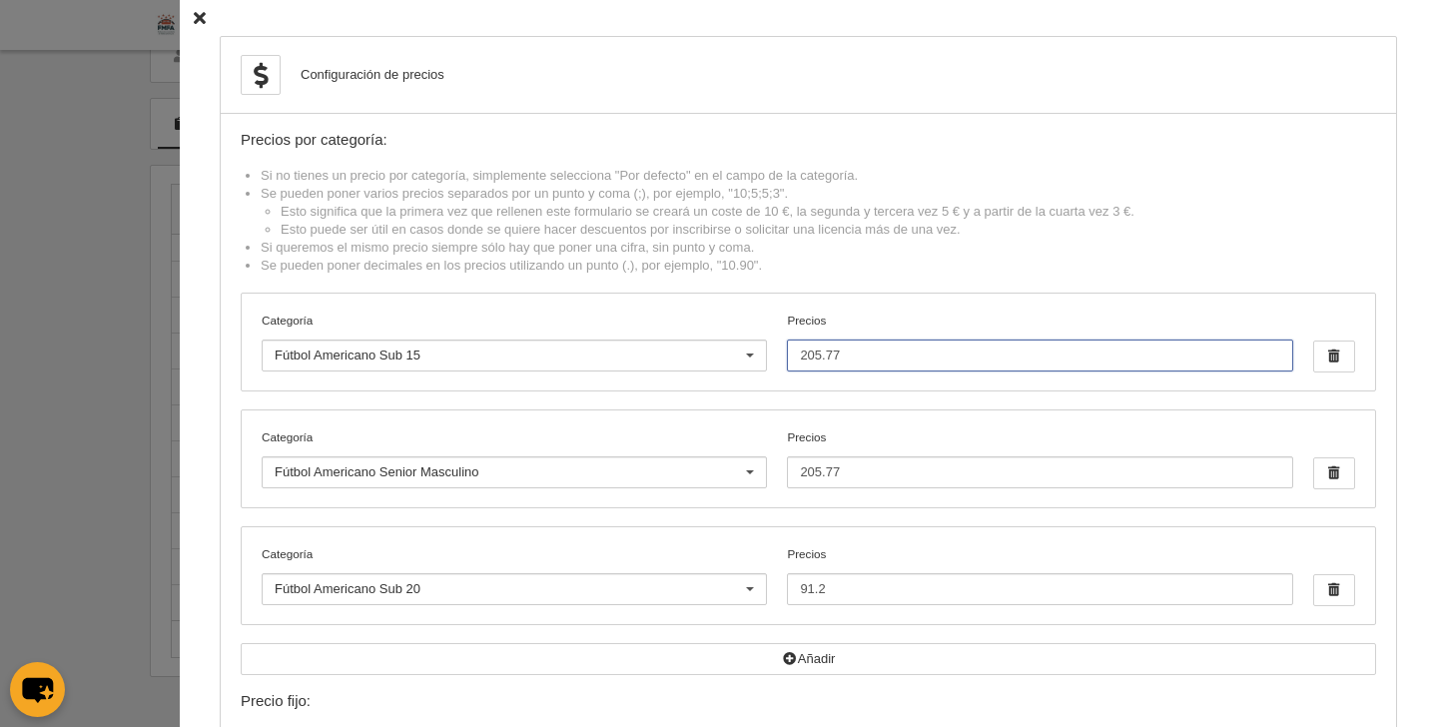
drag, startPoint x: 842, startPoint y: 360, endPoint x: 736, endPoint y: 358, distance: 105.9
click at [736, 358] on div "Categoría Fútbol Americano Sub 15 Por defecto [PERSON_NAME] Flag +35 Flag Open …" at bounding box center [808, 342] width 1133 height 97
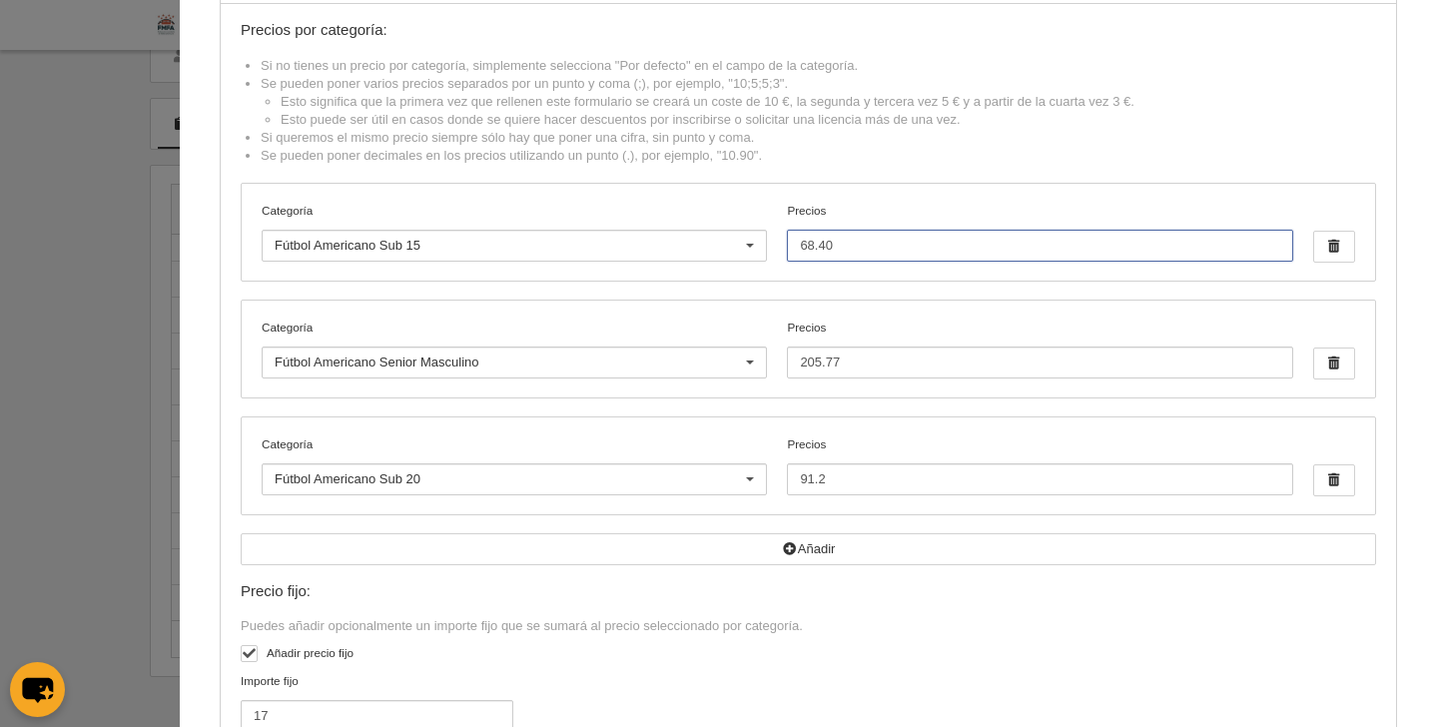
scroll to position [33, 0]
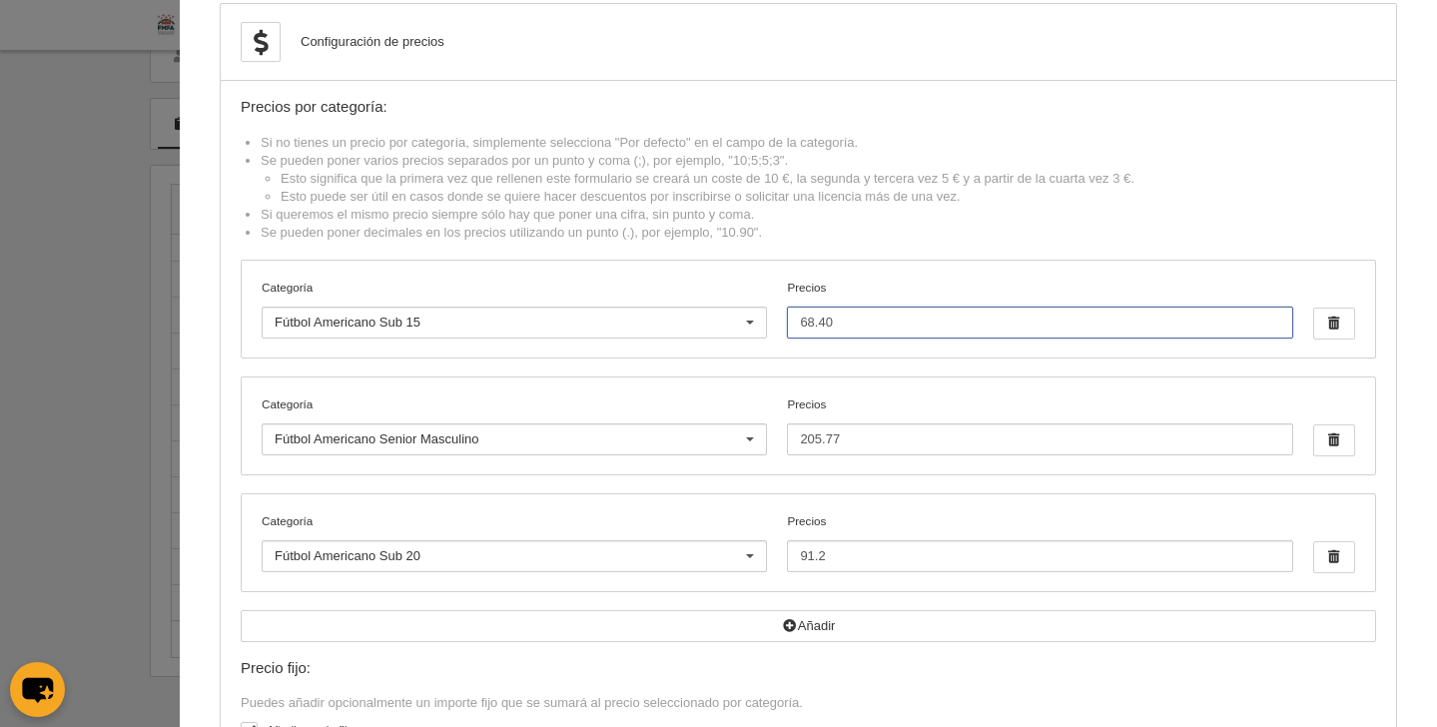
type input "68.40"
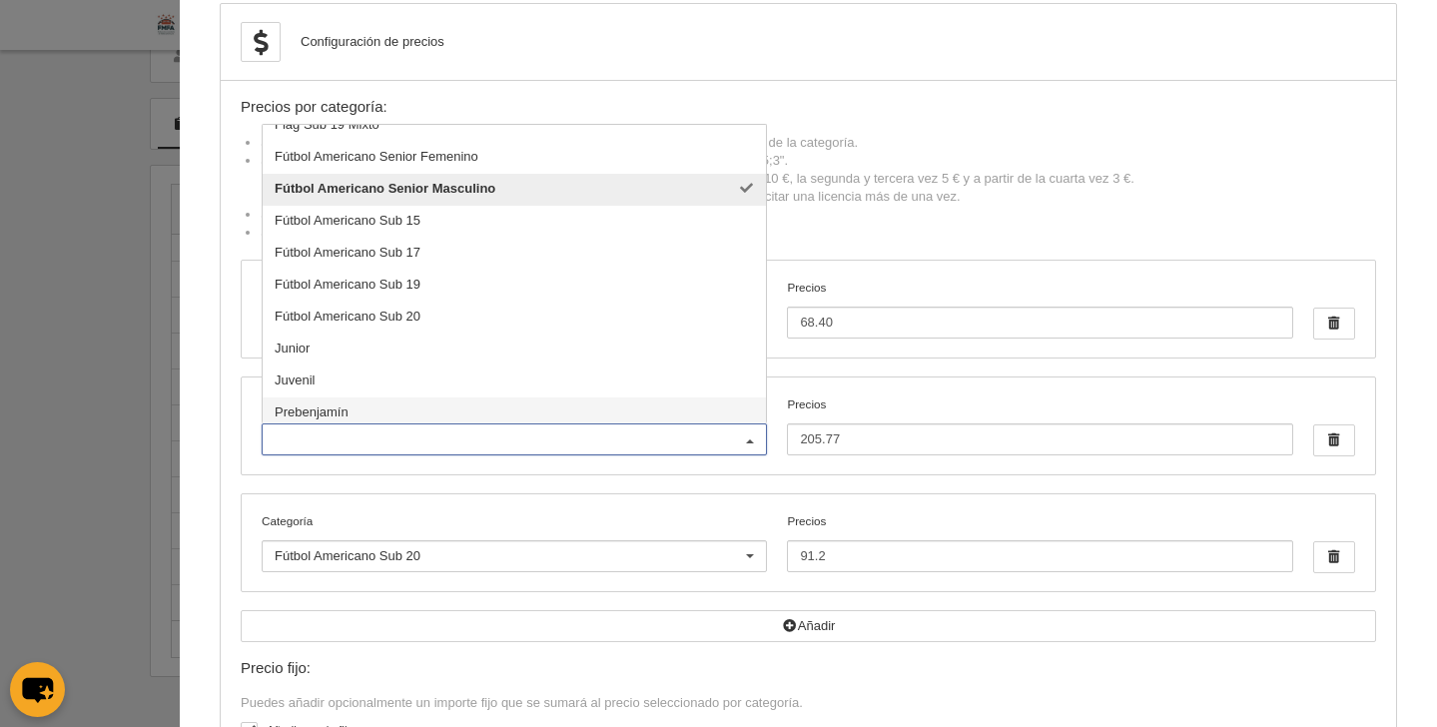
scroll to position [494, 0]
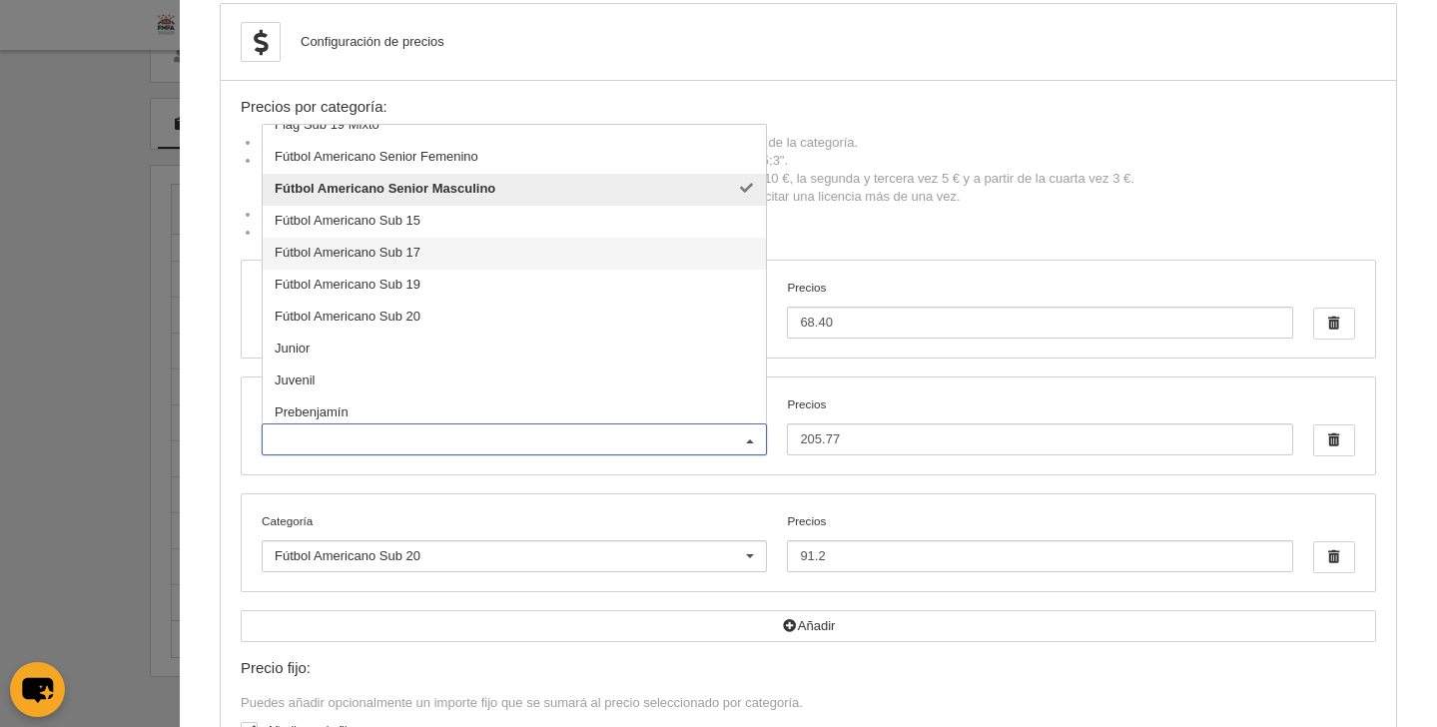
click at [404, 253] on span "Fútbol Americano Sub 17" at bounding box center [348, 252] width 146 height 15
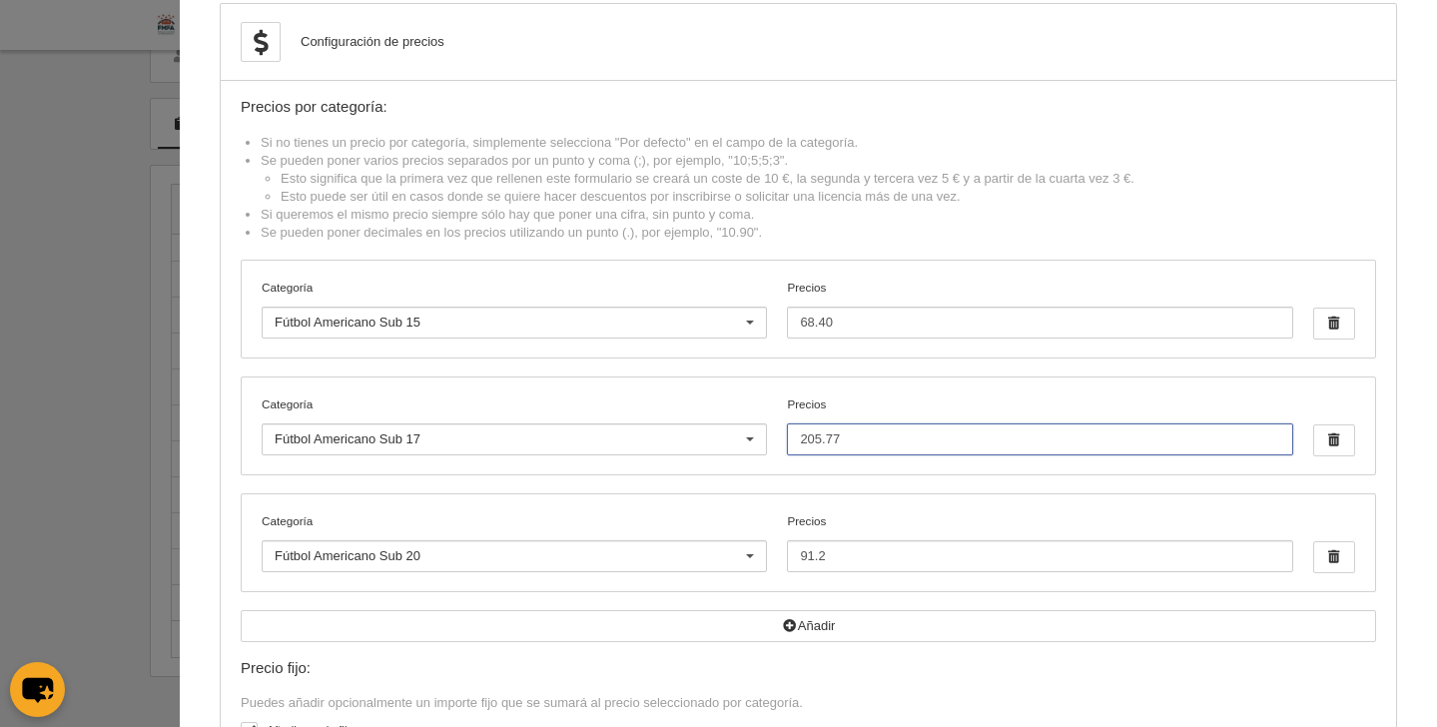
drag, startPoint x: 820, startPoint y: 436, endPoint x: 727, endPoint y: 424, distance: 93.6
click at [727, 425] on div "Categoría Fútbol Americano Sub 17 Por defecto [PERSON_NAME] Flag +35 Flag Open …" at bounding box center [808, 425] width 1133 height 97
type input "68.40"
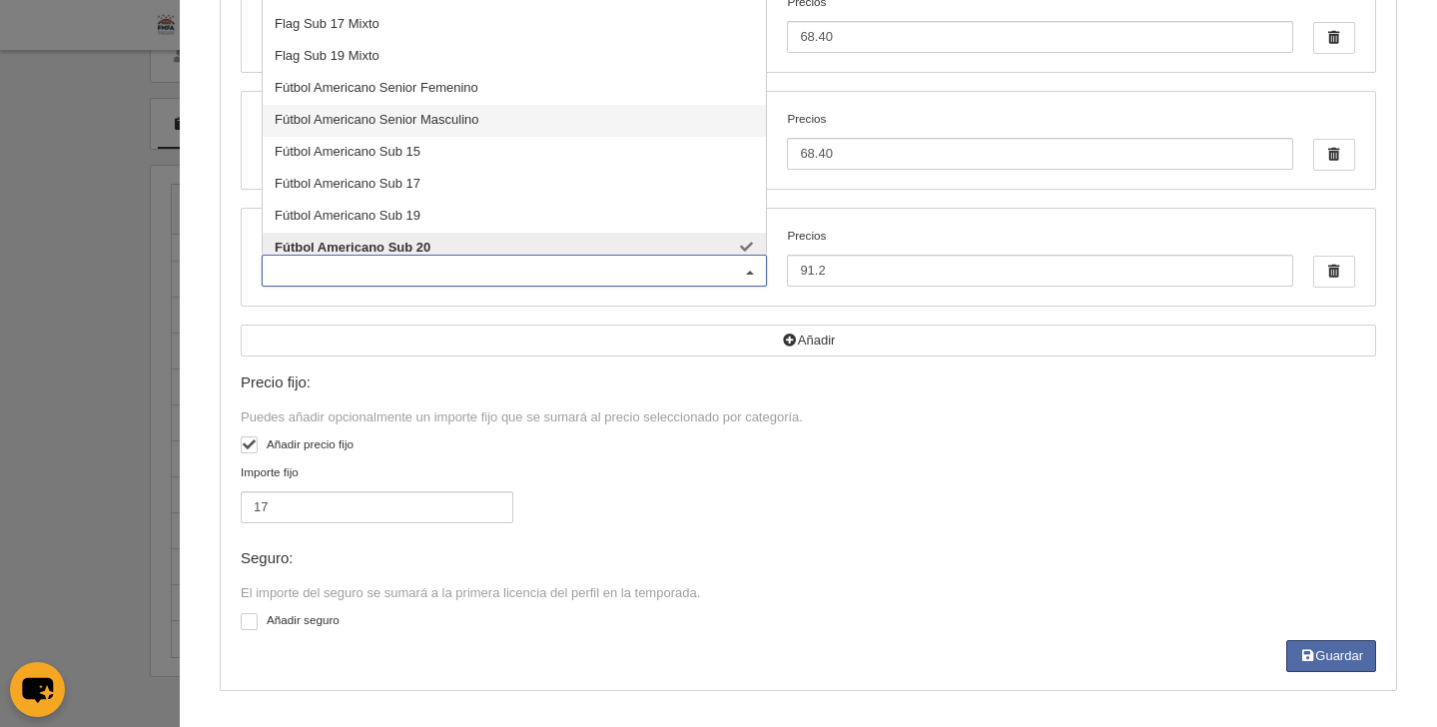
scroll to position [382, 0]
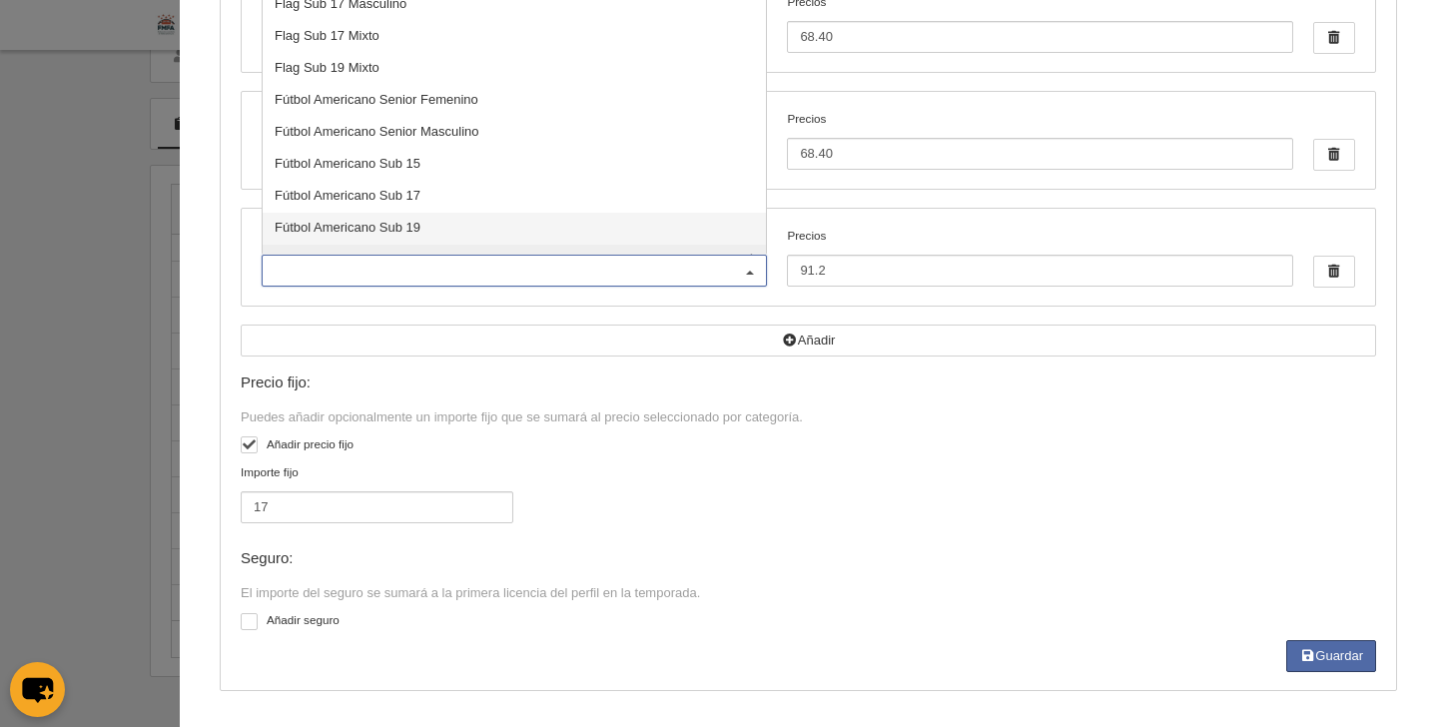
click at [389, 221] on span "Fútbol Americano Sub 19" at bounding box center [348, 227] width 146 height 15
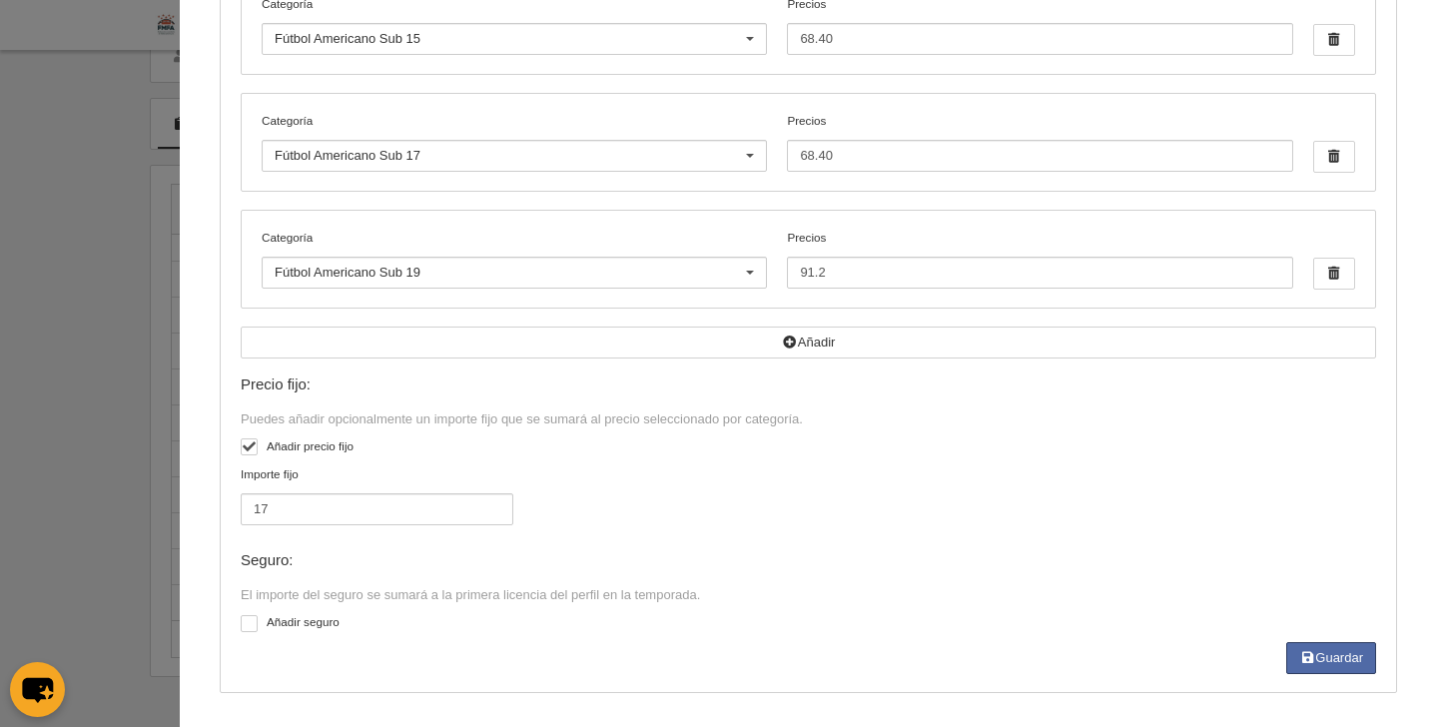
scroll to position [315, 0]
drag, startPoint x: 882, startPoint y: 283, endPoint x: 715, endPoint y: 280, distance: 166.8
click at [713, 282] on div "Categoría Fútbol Americano Sub 19 Por defecto [PERSON_NAME] Flag +35 Flag Open …" at bounding box center [808, 261] width 1133 height 97
drag, startPoint x: 819, startPoint y: 274, endPoint x: 705, endPoint y: 277, distance: 113.9
click at [705, 277] on div "Categoría Fútbol Americano Sub 19 Por defecto [PERSON_NAME] Flag +35 Flag Open …" at bounding box center [808, 261] width 1133 height 97
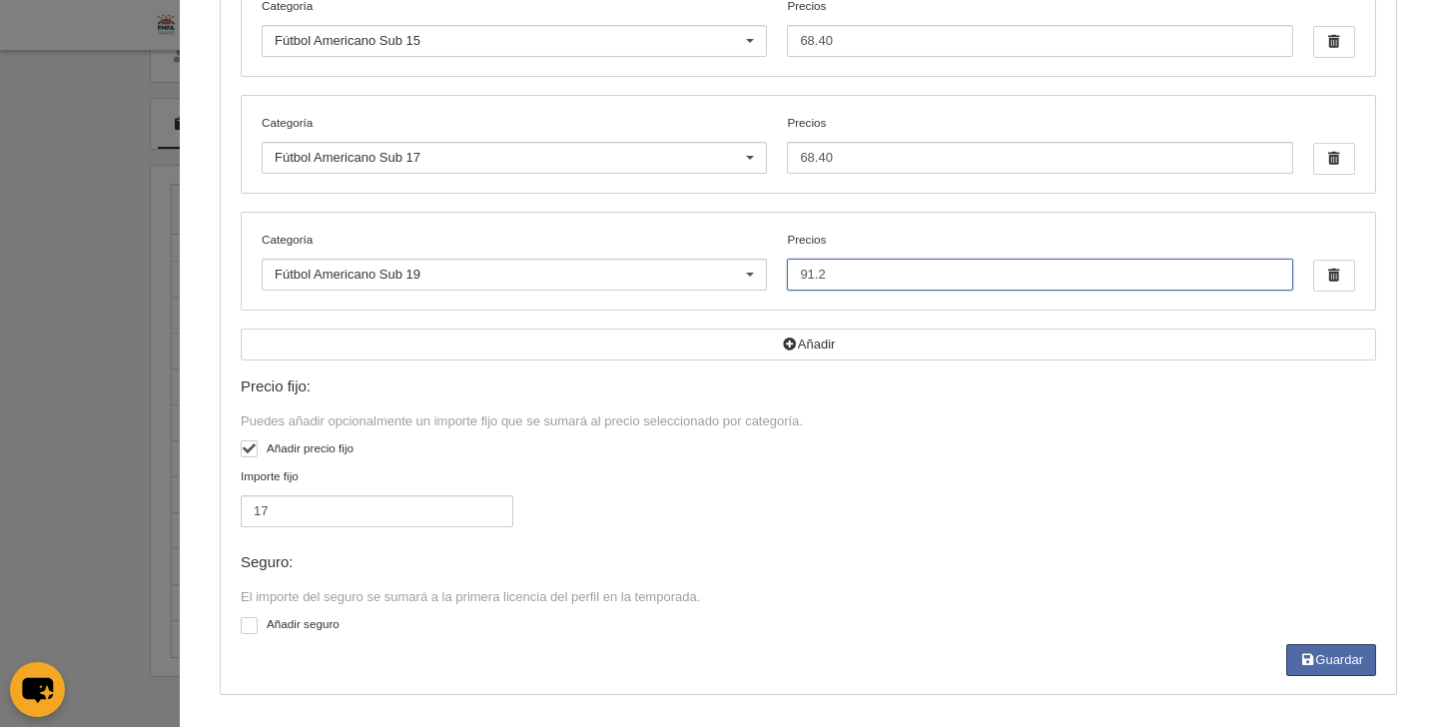
drag, startPoint x: 817, startPoint y: 275, endPoint x: 717, endPoint y: 271, distance: 99.9
click at [717, 271] on div "Categoría Fútbol Americano Sub 19 Por defecto [PERSON_NAME] Flag +35 Flag Open …" at bounding box center [808, 261] width 1133 height 97
type input "68.40"
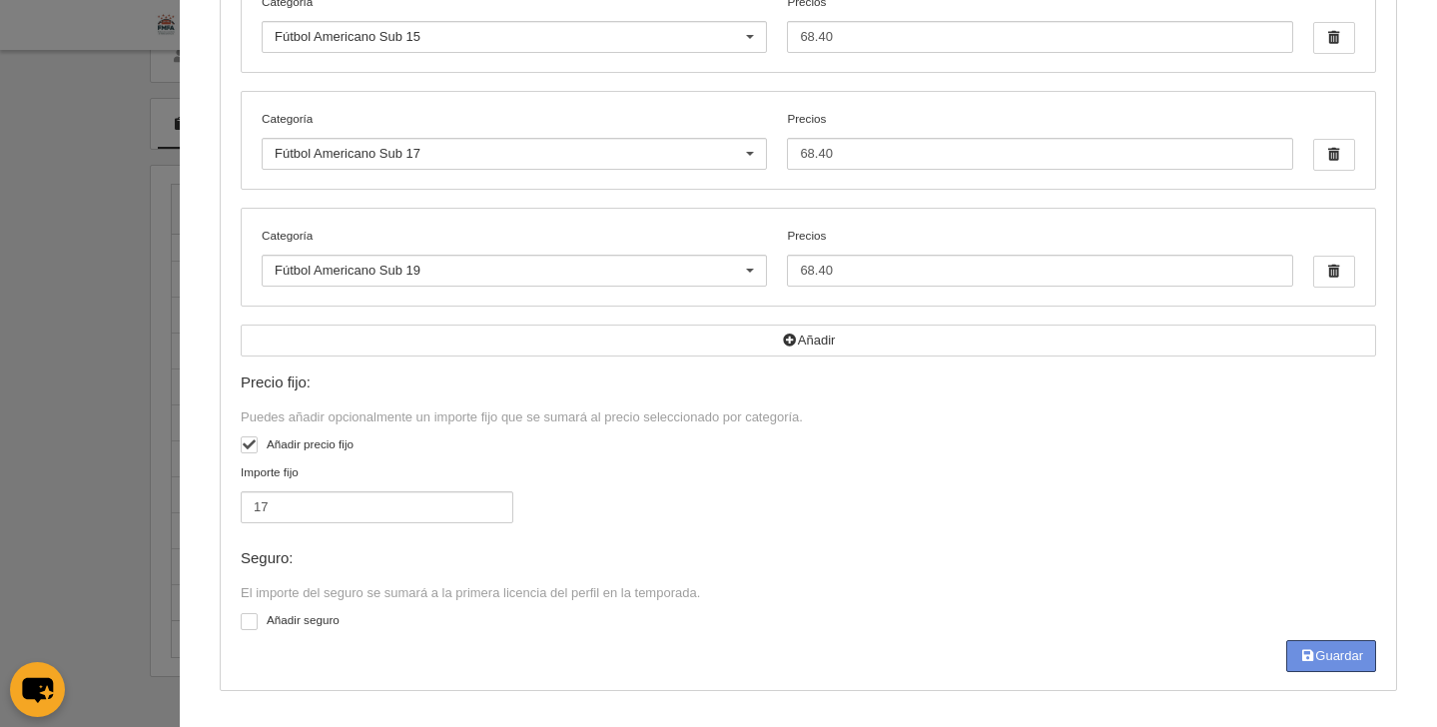
click at [1330, 663] on button "Guardar" at bounding box center [1331, 656] width 90 height 32
type input "68.4"
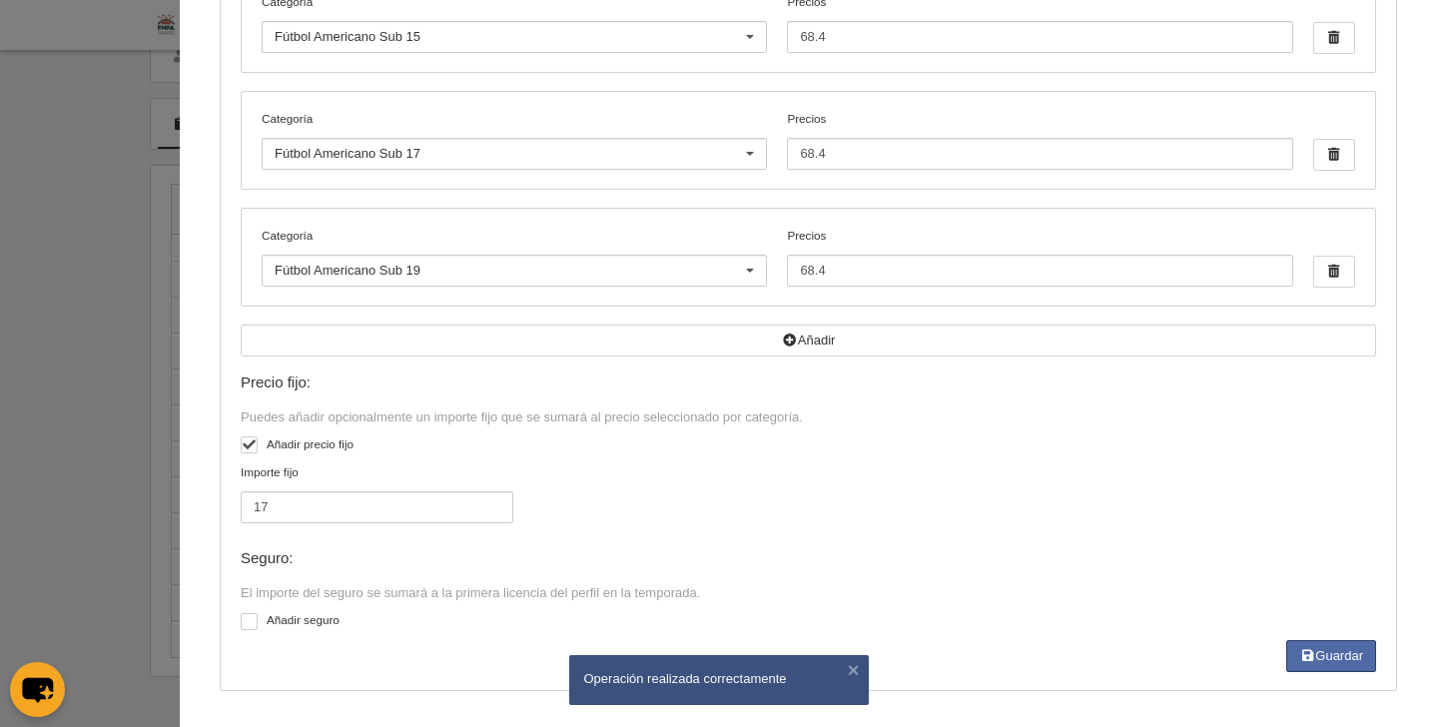
click at [1068, 557] on div "Seguro:" at bounding box center [808, 558] width 1135 height 17
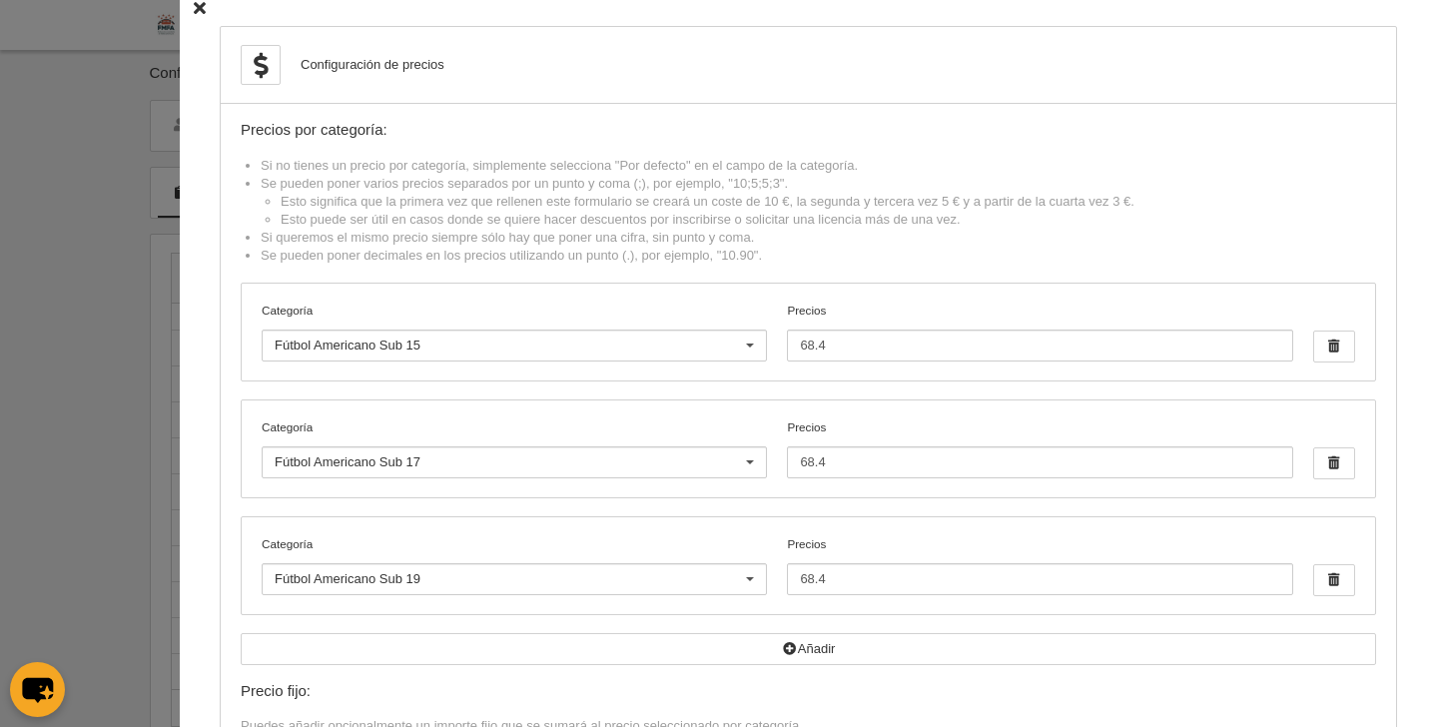
scroll to position [0, 0]
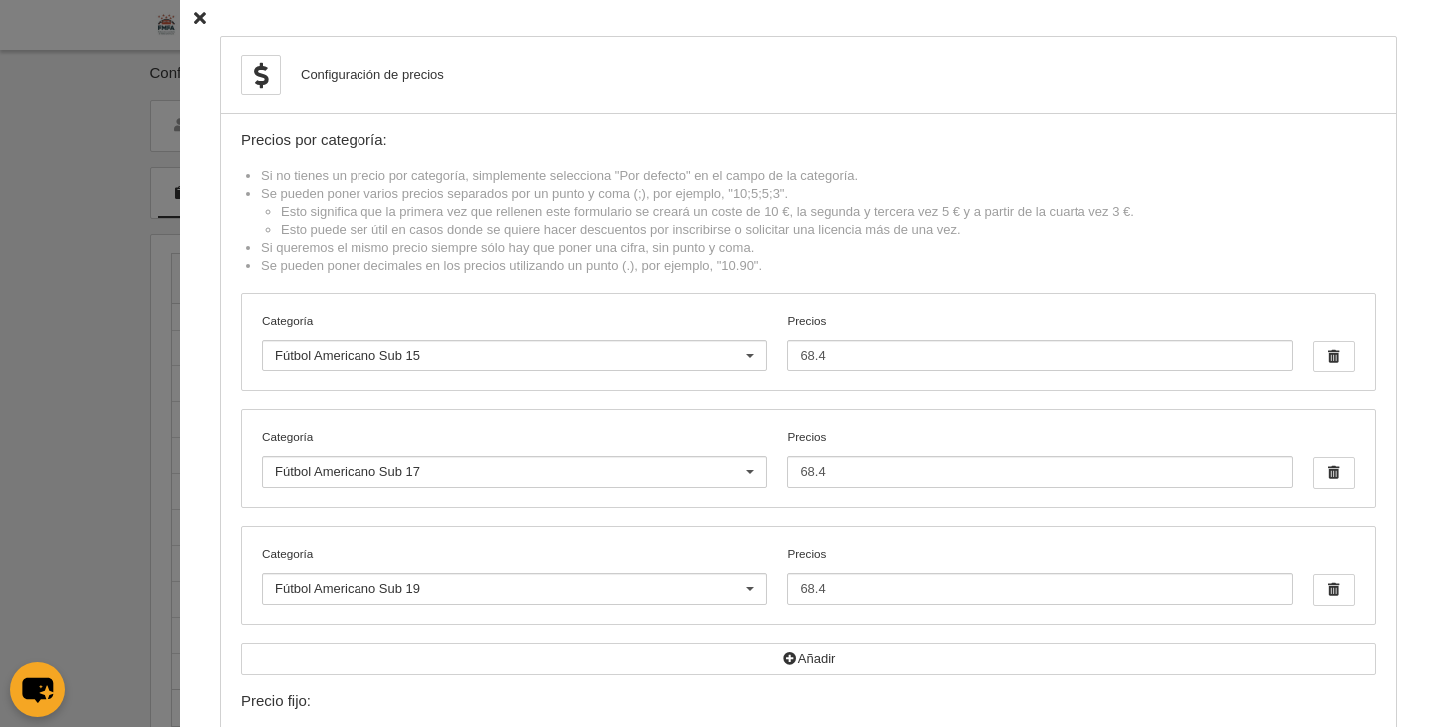
click at [194, 17] on icon at bounding box center [200, 18] width 12 height 13
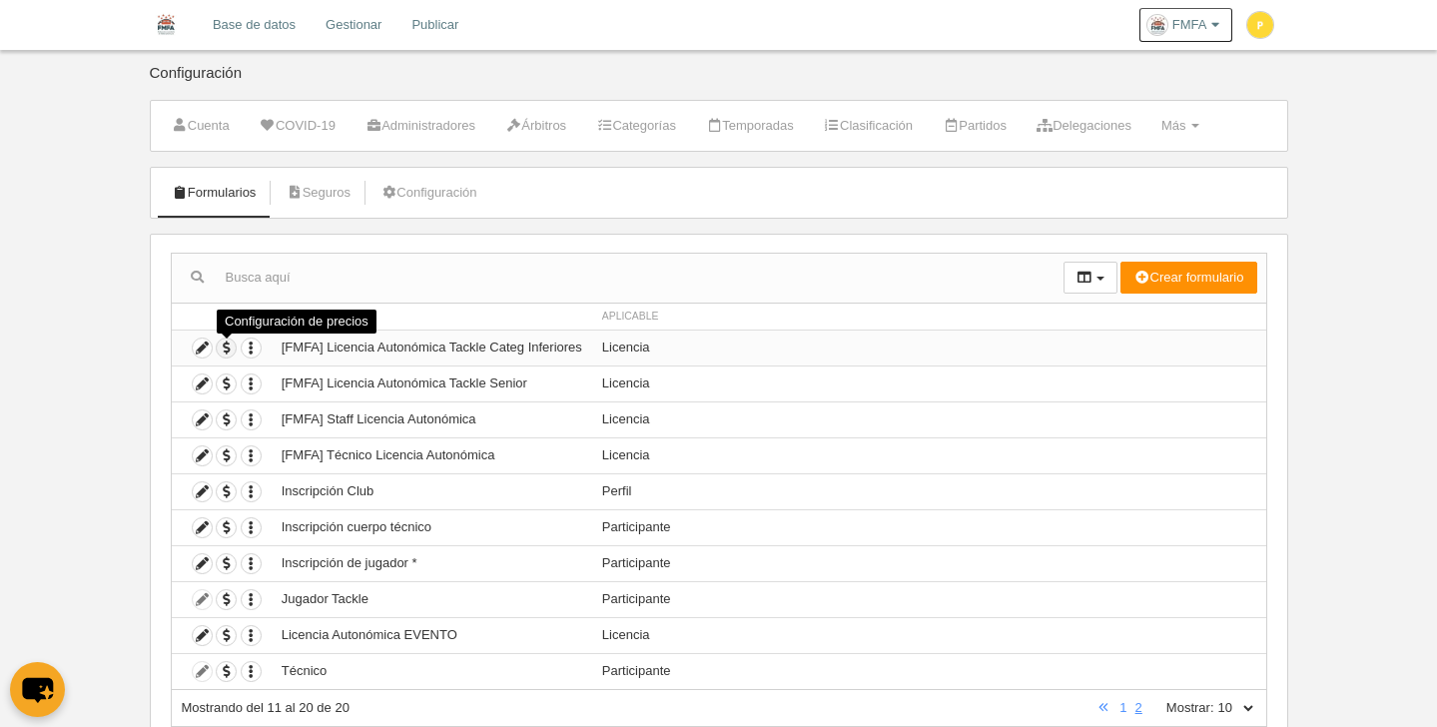
click at [230, 353] on span "button" at bounding box center [226, 348] width 19 height 19
